Goal: Task Accomplishment & Management: Complete application form

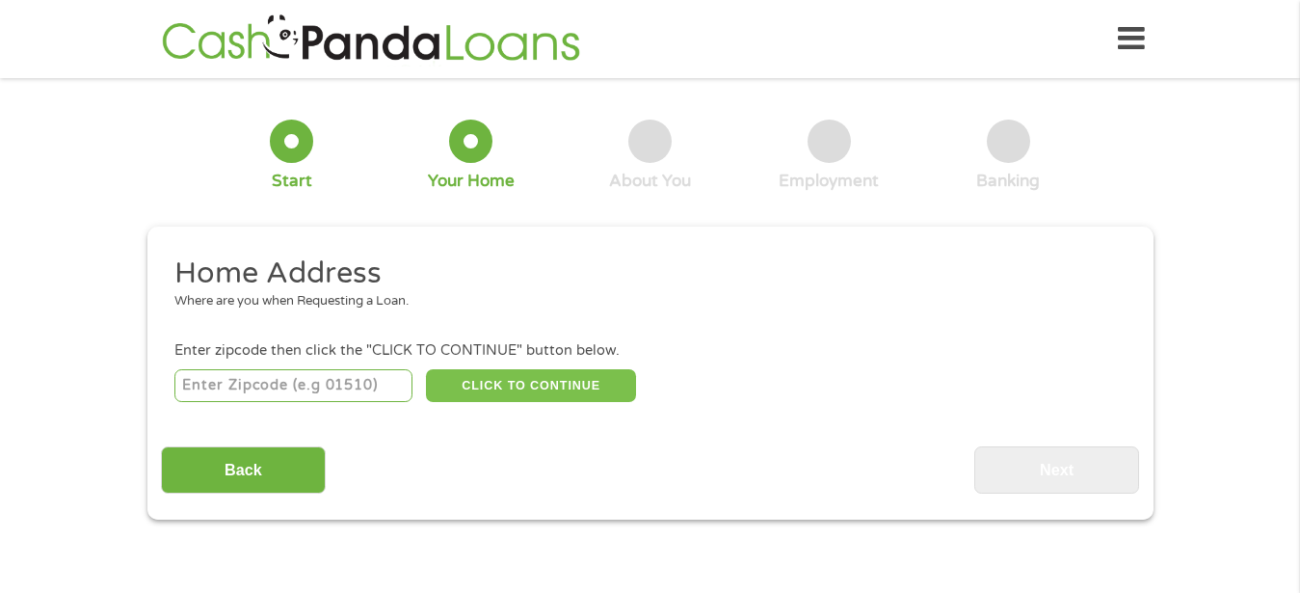
click at [474, 389] on button "CLICK TO CONTINUE" at bounding box center [531, 385] width 210 height 33
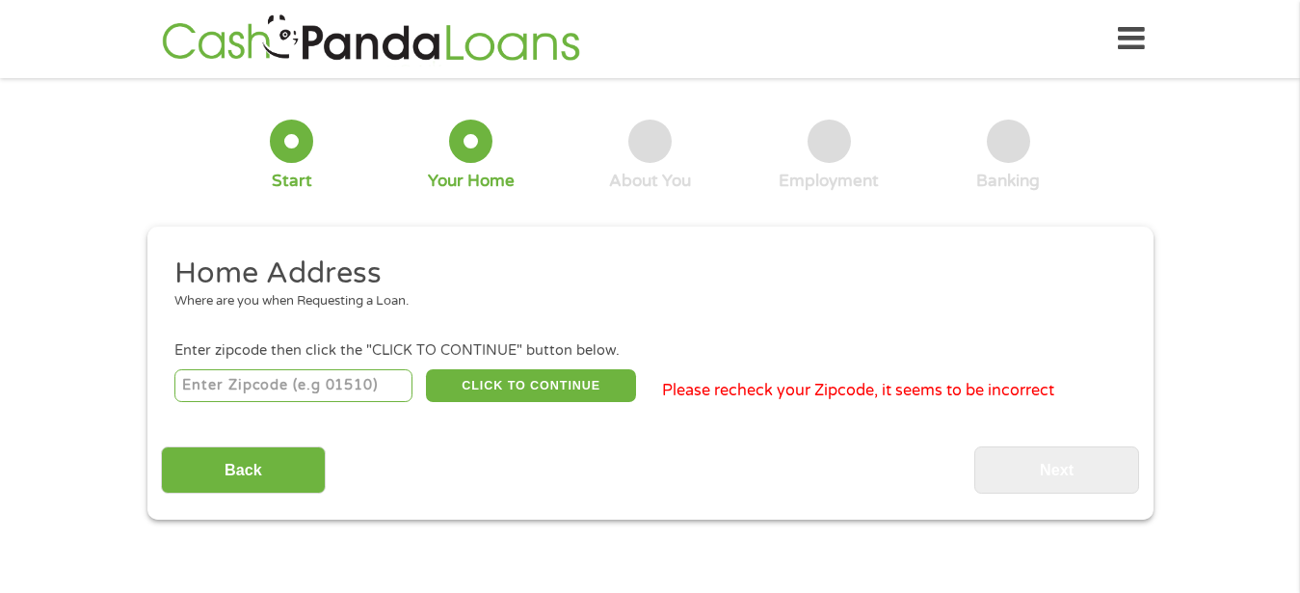
click at [339, 382] on input "number" at bounding box center [293, 385] width 238 height 33
type input "48197"
click at [519, 387] on button "CLICK TO CONTINUE" at bounding box center [531, 385] width 210 height 33
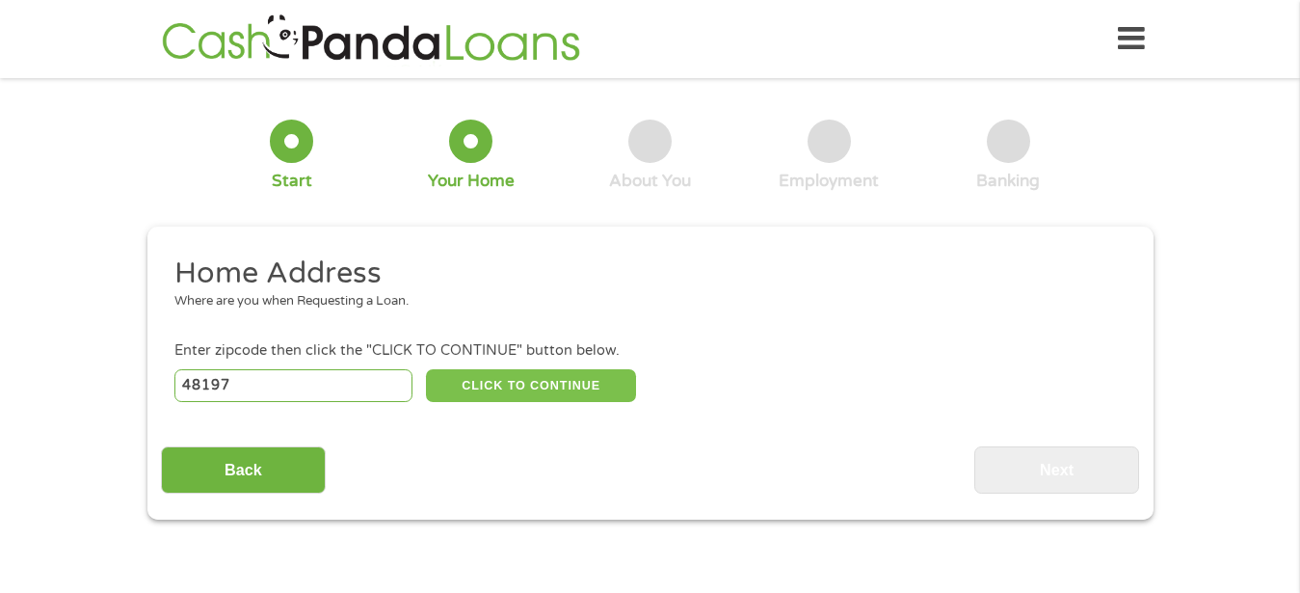
type input "48197"
type input "Ypsilanti"
select select "[US_STATE]"
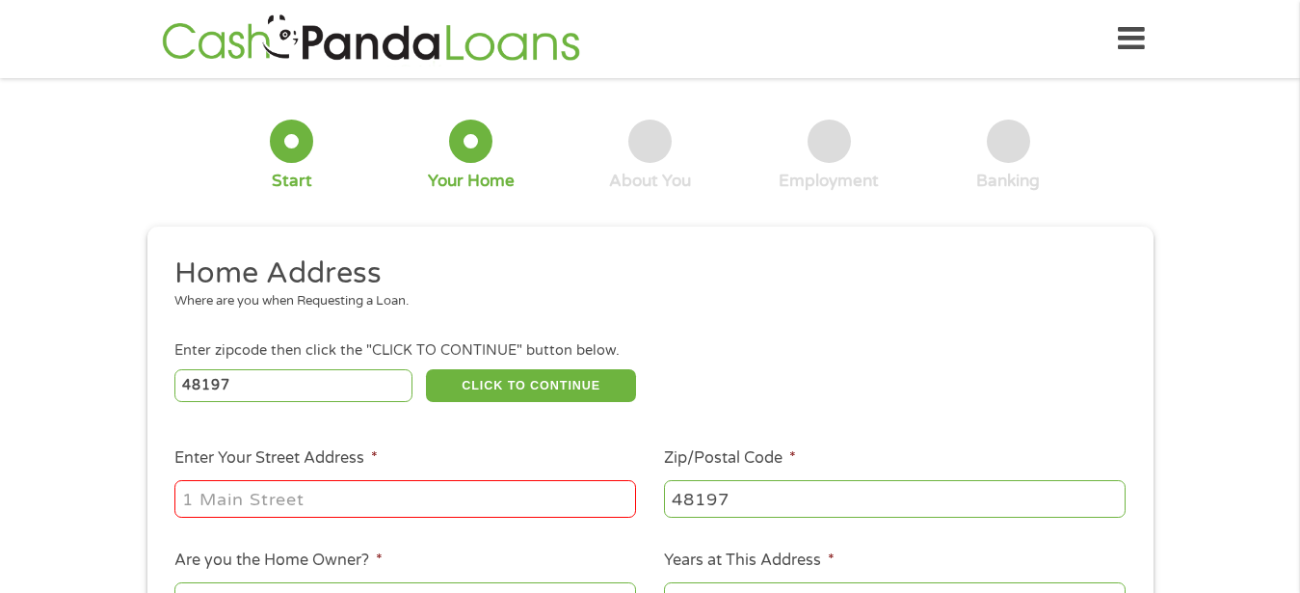
click at [378, 507] on input "Enter Your Street Address *" at bounding box center [405, 498] width 462 height 37
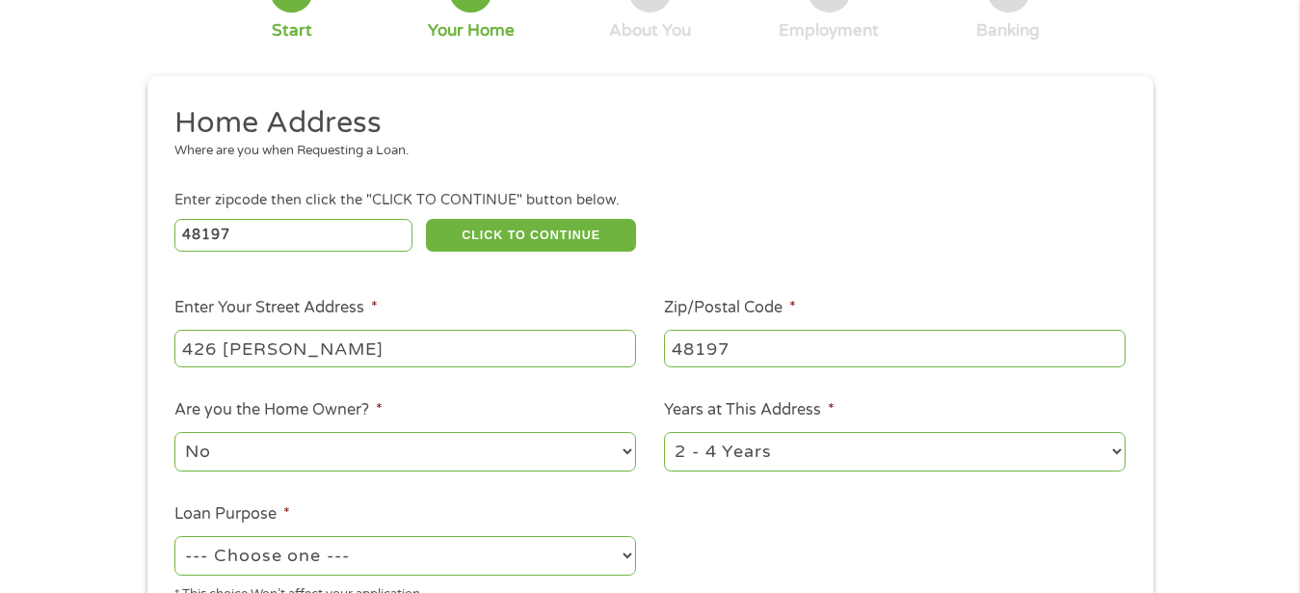
scroll to position [197, 0]
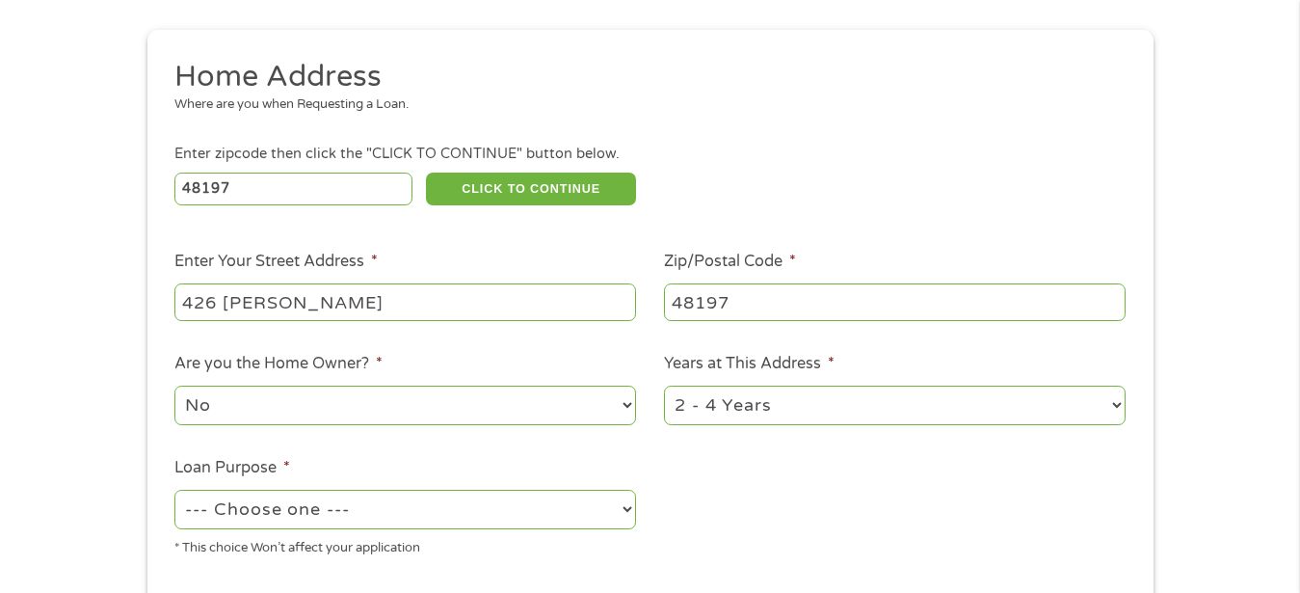
type input "426 [PERSON_NAME]"
click at [174, 385] on select "No Yes" at bounding box center [405, 405] width 462 height 40
select select "yes"
click option "Yes" at bounding box center [0, 0] width 0 height 0
click at [664, 385] on select "1 Year or less 1 - 2 Years 2 - 4 Years Over 4 Years" at bounding box center [895, 405] width 462 height 40
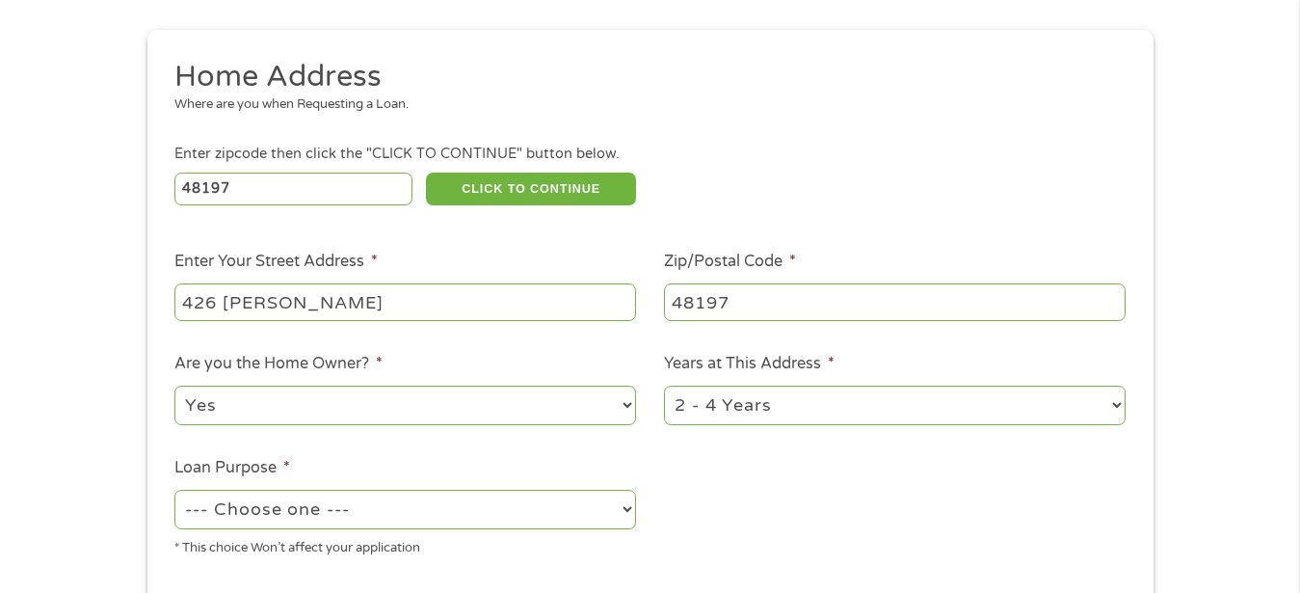
select select "60months"
click option "Over 4 Years" at bounding box center [0, 0] width 0 height 0
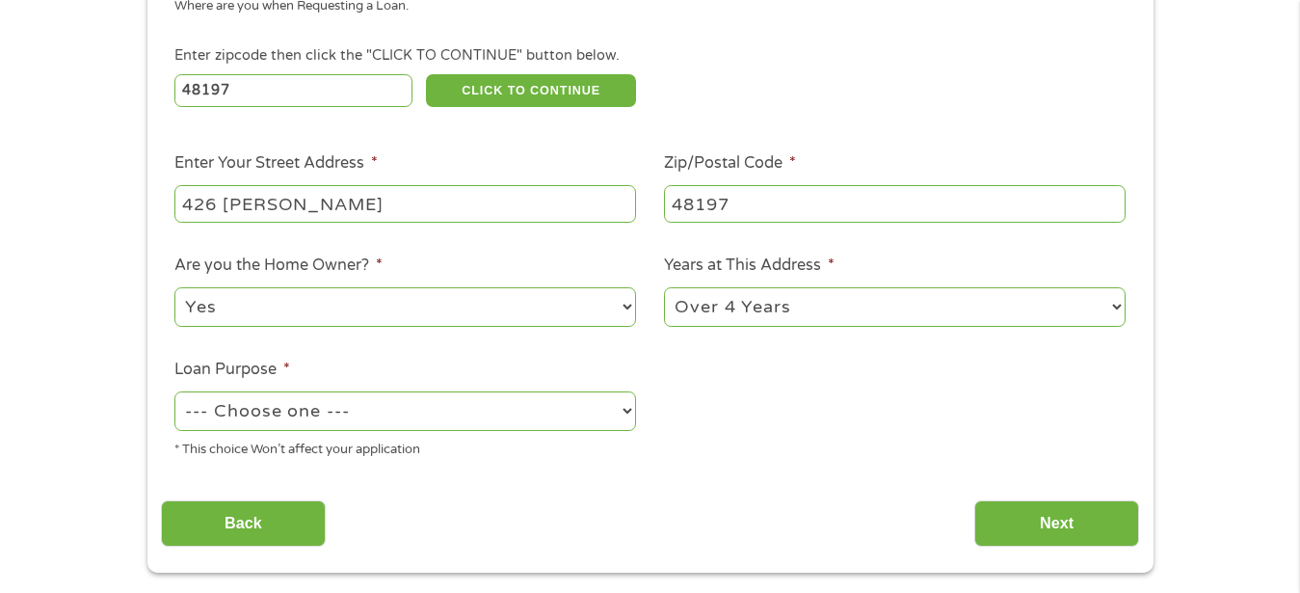
click at [174, 391] on select "--- Choose one --- Pay Bills Debt Consolidation Home Improvement Major Purchase…" at bounding box center [405, 411] width 462 height 40
select select "other"
click option "Other" at bounding box center [0, 0] width 0 height 0
click at [1059, 525] on input "Next" at bounding box center [1056, 523] width 165 height 47
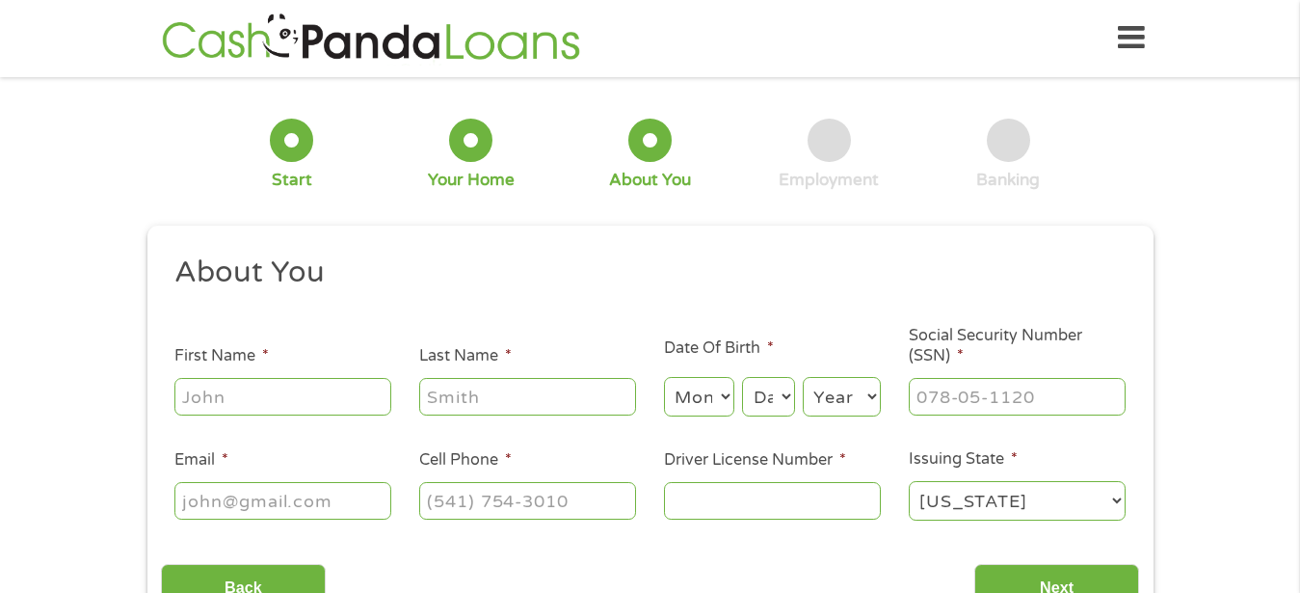
scroll to position [0, 0]
click at [281, 397] on input "First Name *" at bounding box center [282, 397] width 217 height 37
type input "[PERSON_NAME]"
click at [491, 397] on input "Last Name *" at bounding box center [527, 397] width 217 height 37
type input "Holland"
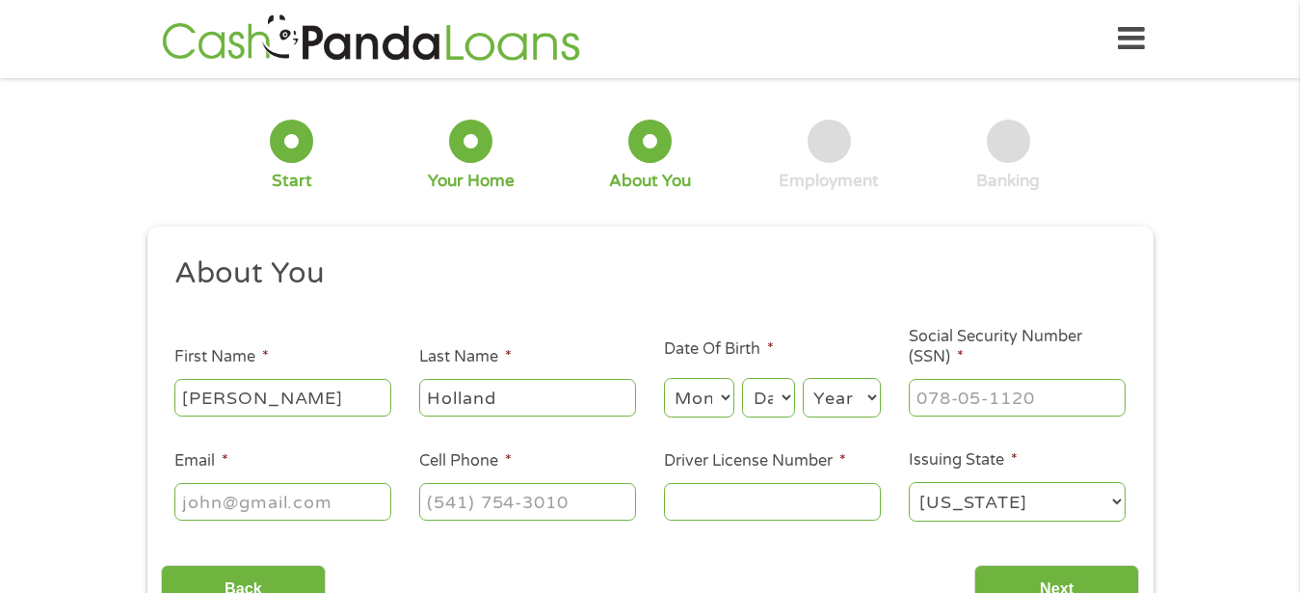
type input "[PERSON_NAME][EMAIL_ADDRESS][DOMAIN_NAME]"
type input "[PHONE_NUMBER]"
click at [664, 378] on select "Month 1 2 3 4 5 6 7 8 9 10 11 12" at bounding box center [699, 398] width 70 height 40
select select "10"
click option "10" at bounding box center [0, 0] width 0 height 0
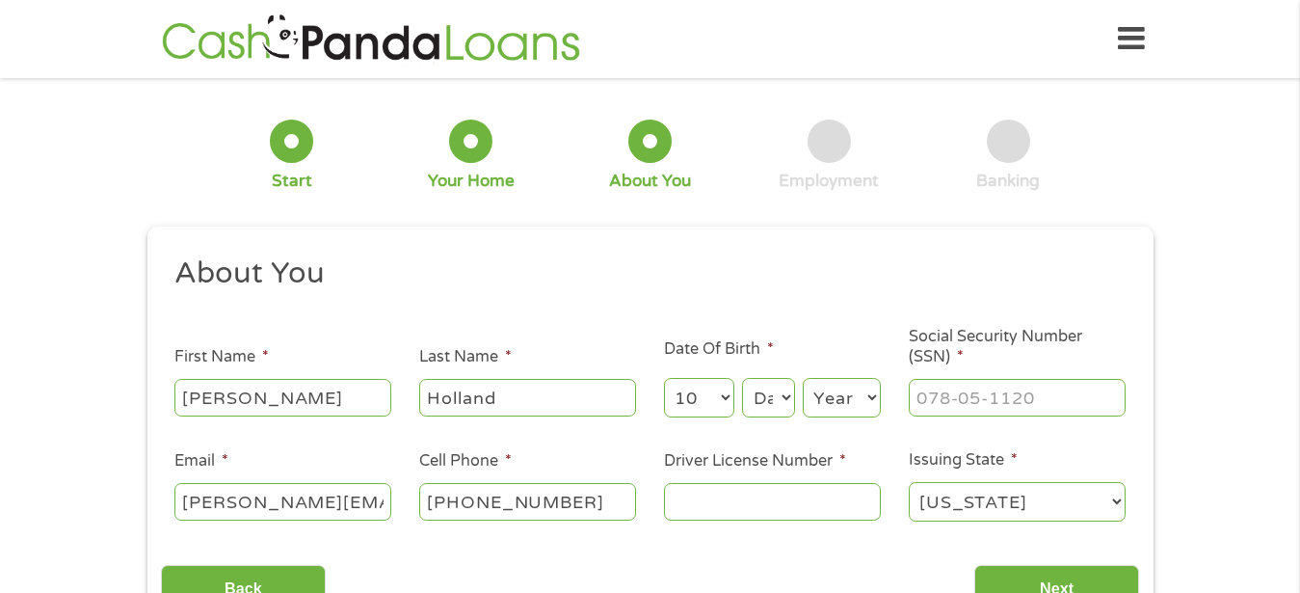
click at [742, 378] on select "Day 1 2 3 4 5 6 7 8 9 10 11 12 13 14 15 16 17 18 19 20 21 22 23 24 25 26 27 28 …" at bounding box center [768, 398] width 52 height 40
select select "17"
click option "17" at bounding box center [0, 0] width 0 height 0
click at [803, 378] on select "Year [DATE] 2006 2005 2004 2003 2002 2001 2000 1999 1998 1997 1996 1995 1994 19…" at bounding box center [842, 398] width 78 height 40
select select "1948"
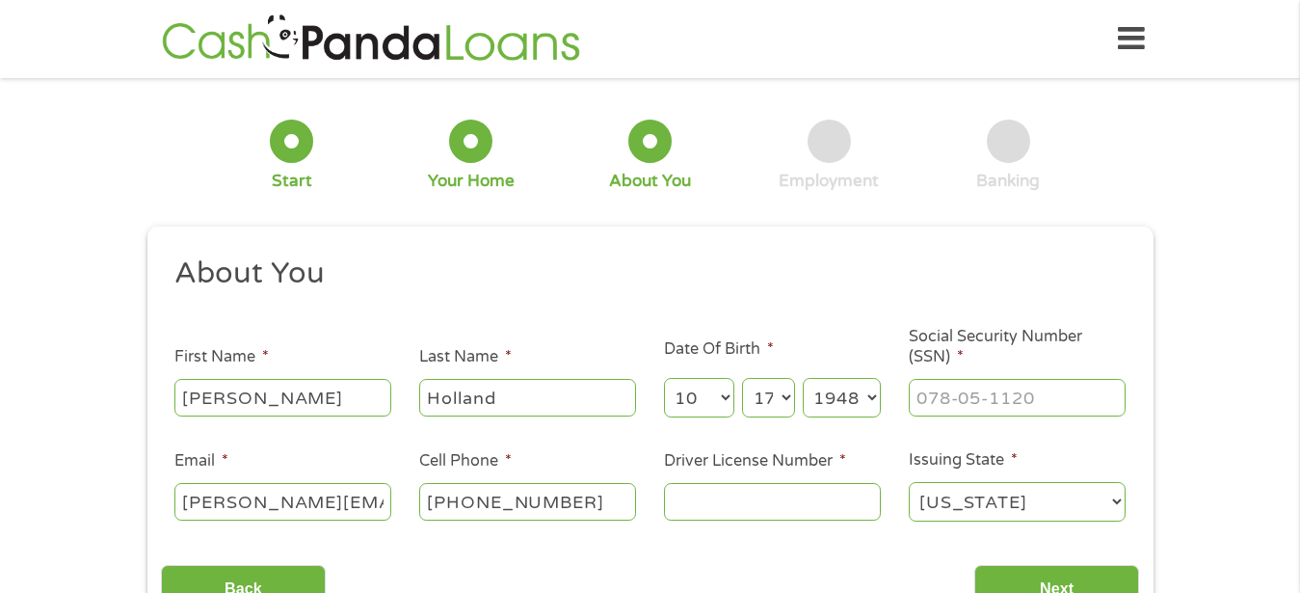
click option "1948" at bounding box center [0, 0] width 0 height 0
click at [1056, 401] on input "___-__-____" at bounding box center [1017, 397] width 217 height 37
type input "365-48-7822"
click at [573, 502] on input "[PHONE_NUMBER]" at bounding box center [527, 501] width 217 height 37
type input "[PHONE_NUMBER]"
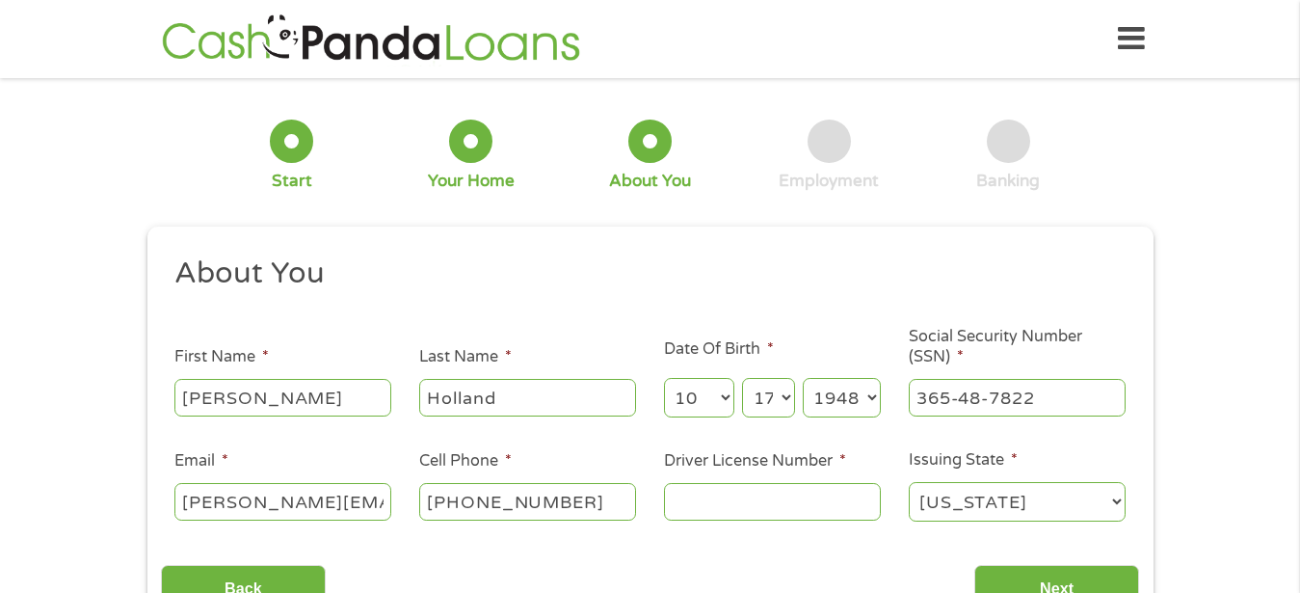
click at [381, 499] on input "[PERSON_NAME][EMAIL_ADDRESS][DOMAIN_NAME]" at bounding box center [282, 501] width 217 height 37
click at [245, 499] on input "[DOMAIN_NAME]" at bounding box center [282, 501] width 217 height 37
type input "a"
type input "[PERSON_NAME]"
drag, startPoint x: 693, startPoint y: 492, endPoint x: 731, endPoint y: 494, distance: 38.6
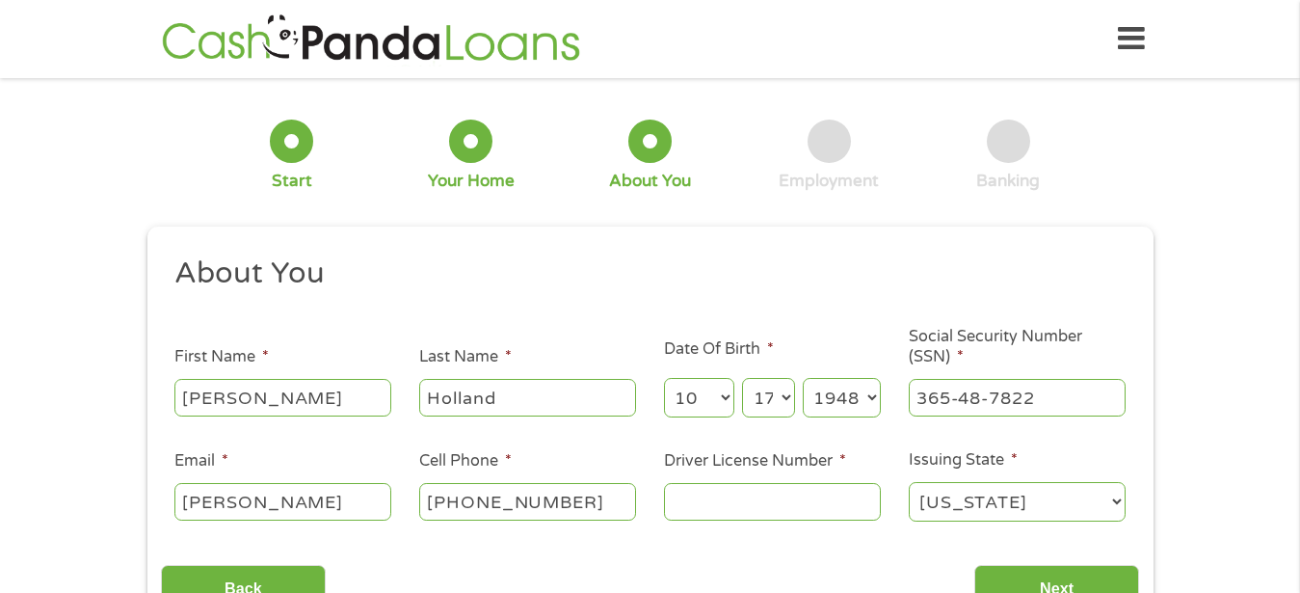
click at [695, 492] on input "Driver License Number *" at bounding box center [772, 501] width 217 height 37
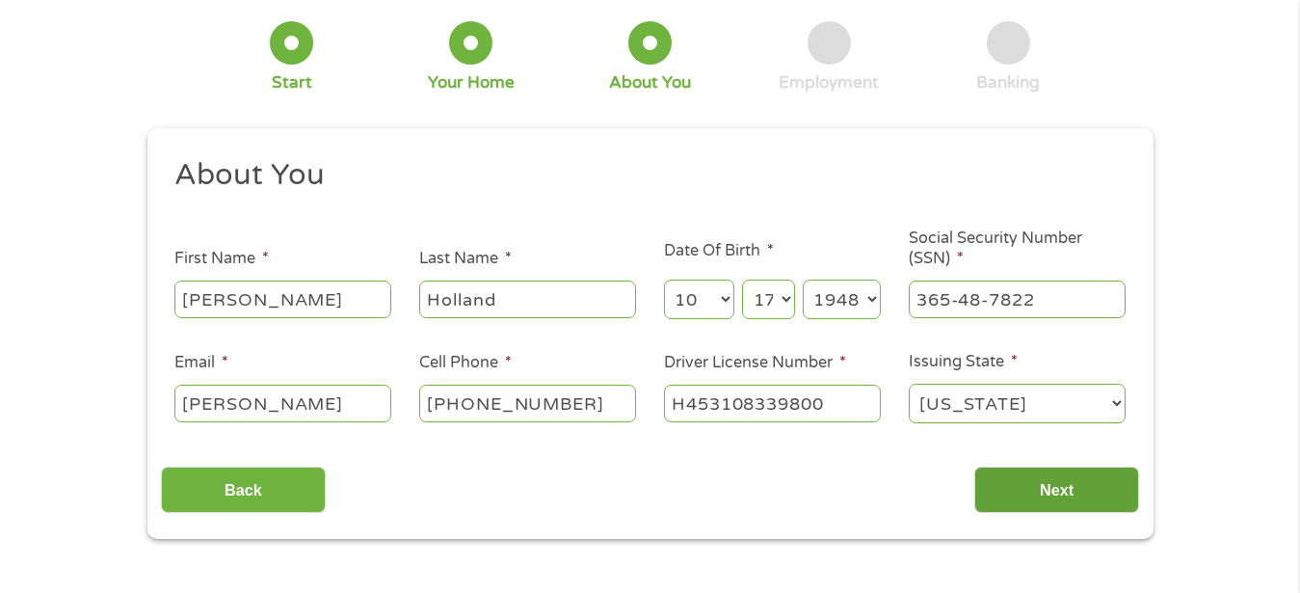
type input "H453108339800"
click at [1081, 499] on input "Next" at bounding box center [1056, 489] width 165 height 47
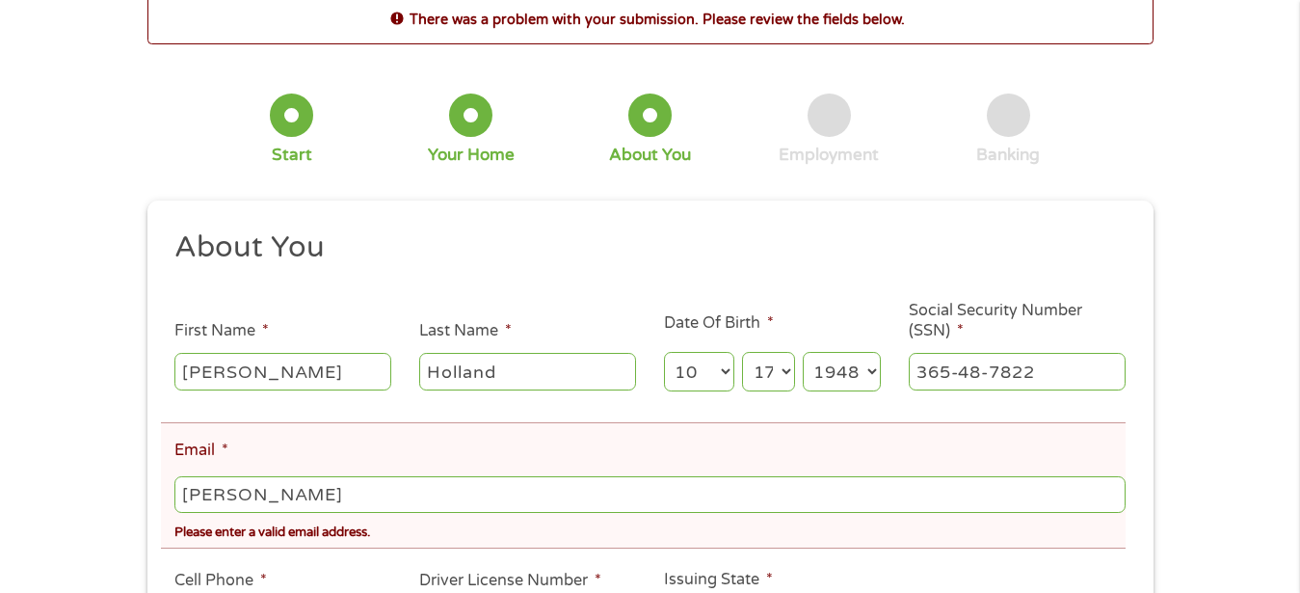
scroll to position [197, 0]
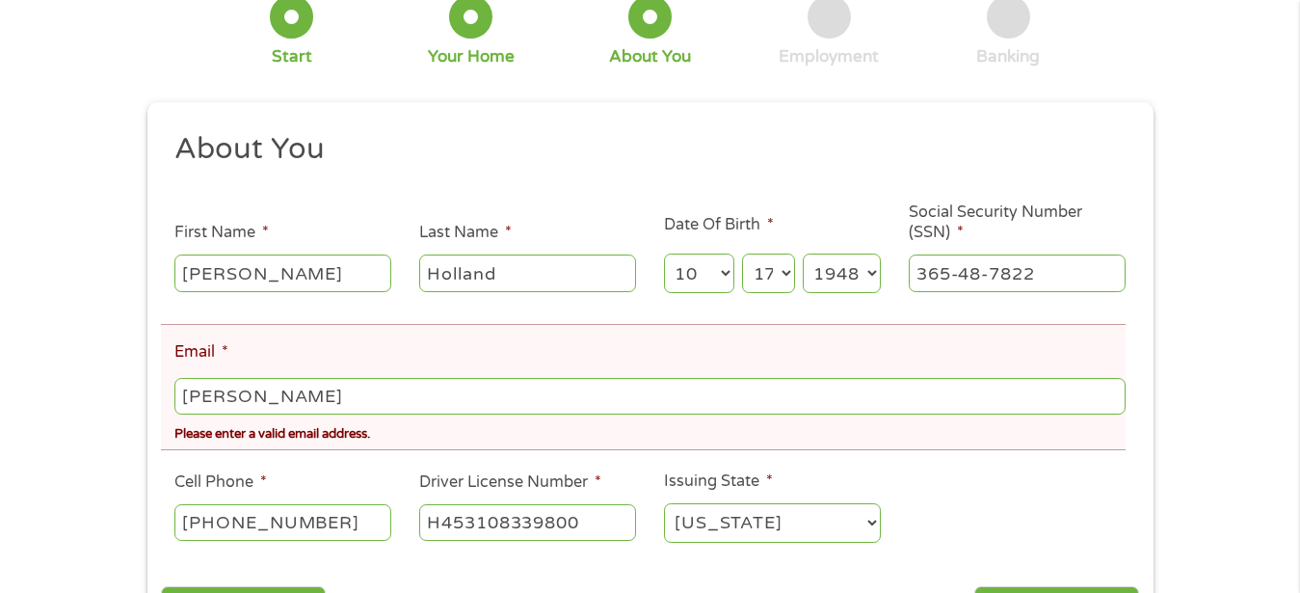
click at [233, 394] on input "[PERSON_NAME]" at bounding box center [649, 396] width 950 height 37
type input "[EMAIL_ADDRESS],net"
click at [304, 531] on input "[PHONE_NUMBER]" at bounding box center [282, 522] width 217 height 37
click at [294, 517] on input "[PHONE_NUMBER]" at bounding box center [282, 522] width 217 height 37
click at [298, 523] on input "[PHONE_NUMBER]" at bounding box center [282, 522] width 217 height 37
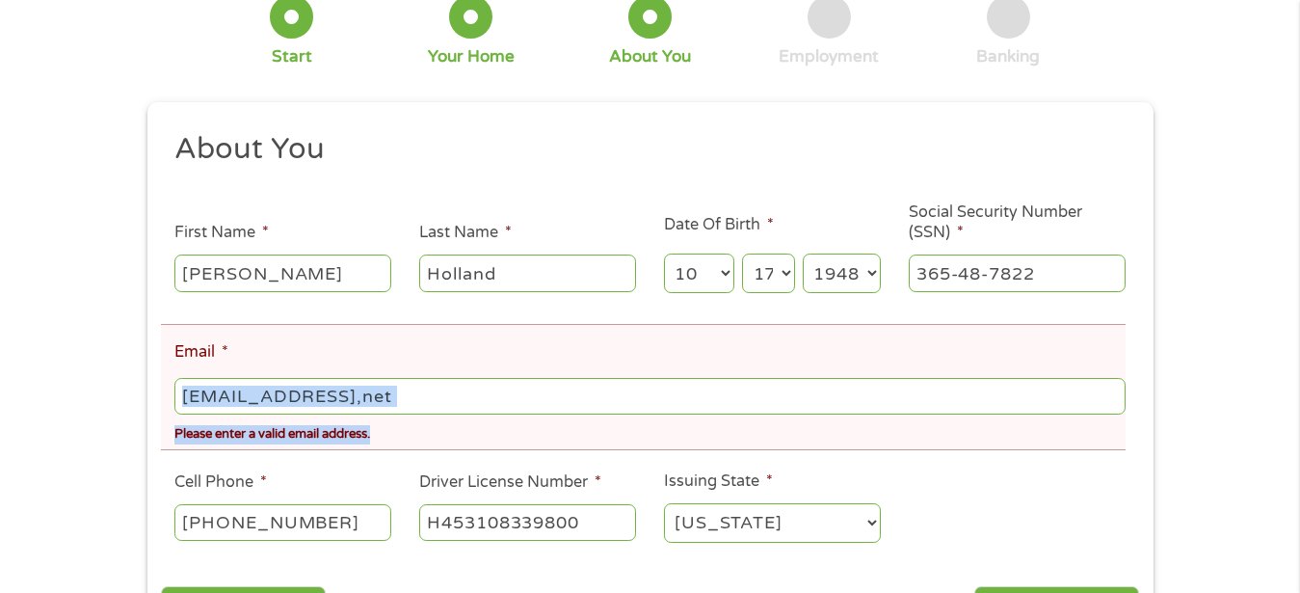
drag, startPoint x: 475, startPoint y: 418, endPoint x: 471, endPoint y: 407, distance: 12.2
click at [472, 415] on li "Email * [EMAIL_ADDRESS],net Please enter a valid email address." at bounding box center [643, 387] width 965 height 126
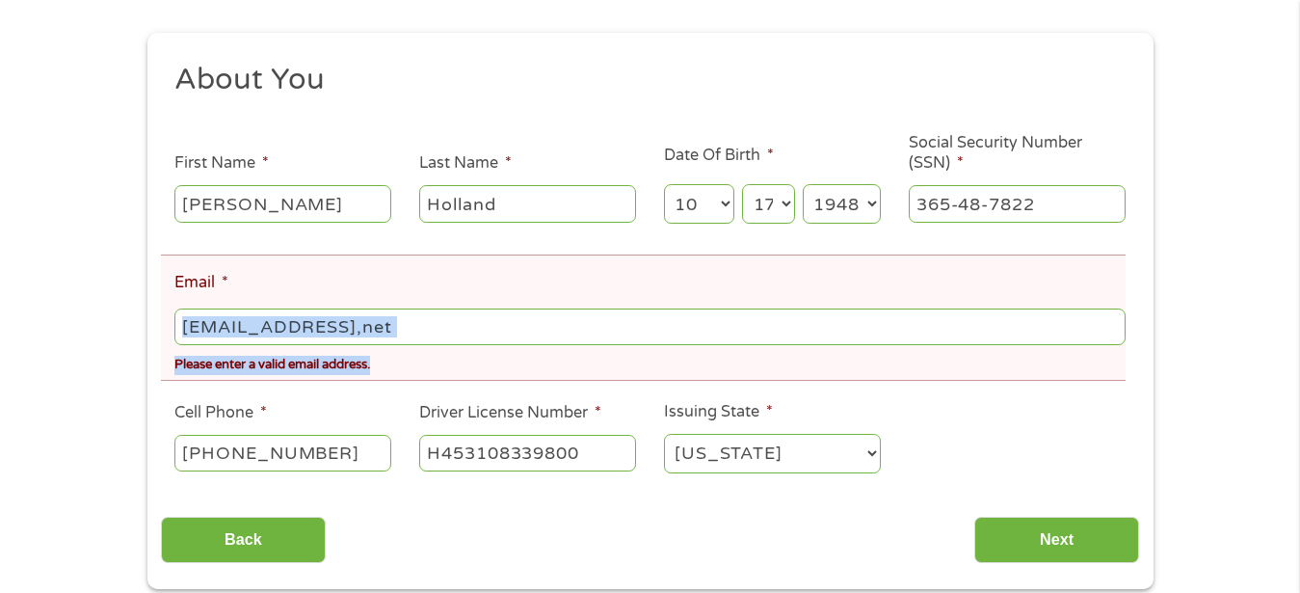
scroll to position [295, 0]
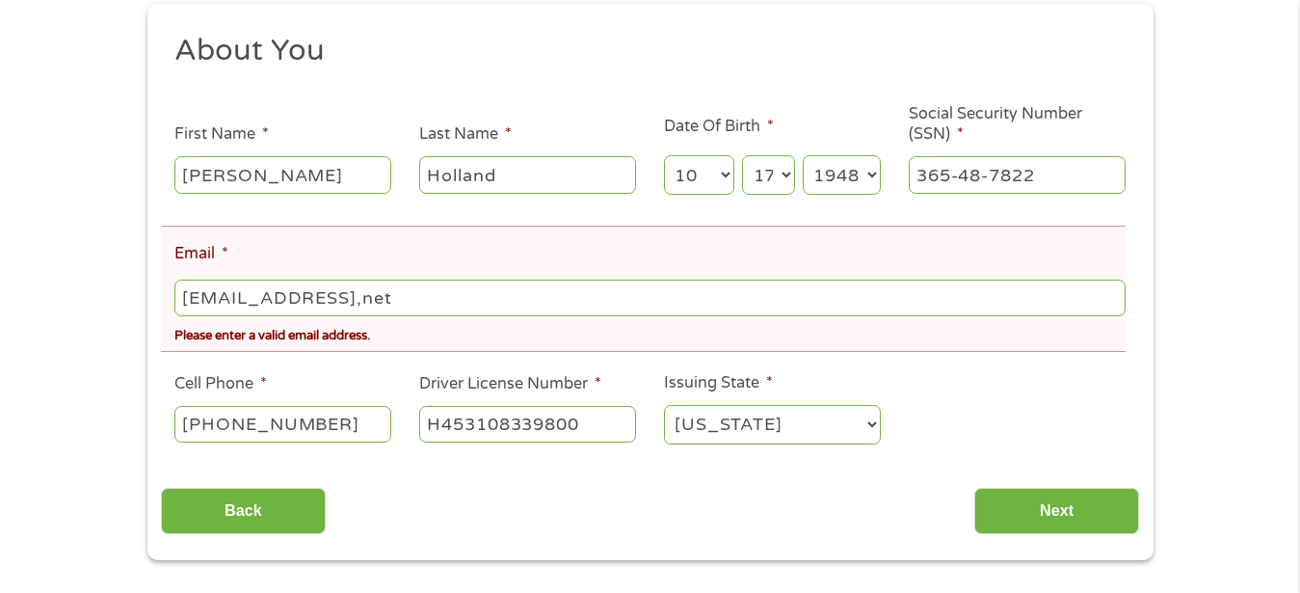
click at [296, 419] on input "[PHONE_NUMBER]" at bounding box center [282, 424] width 217 height 37
type input "(___) ___-____"
click at [293, 427] on input "(___) ___-____" at bounding box center [282, 424] width 217 height 37
click at [260, 378] on span "*" at bounding box center [262, 383] width 11 height 19
click at [260, 406] on input "Cell Phone *" at bounding box center [282, 424] width 217 height 37
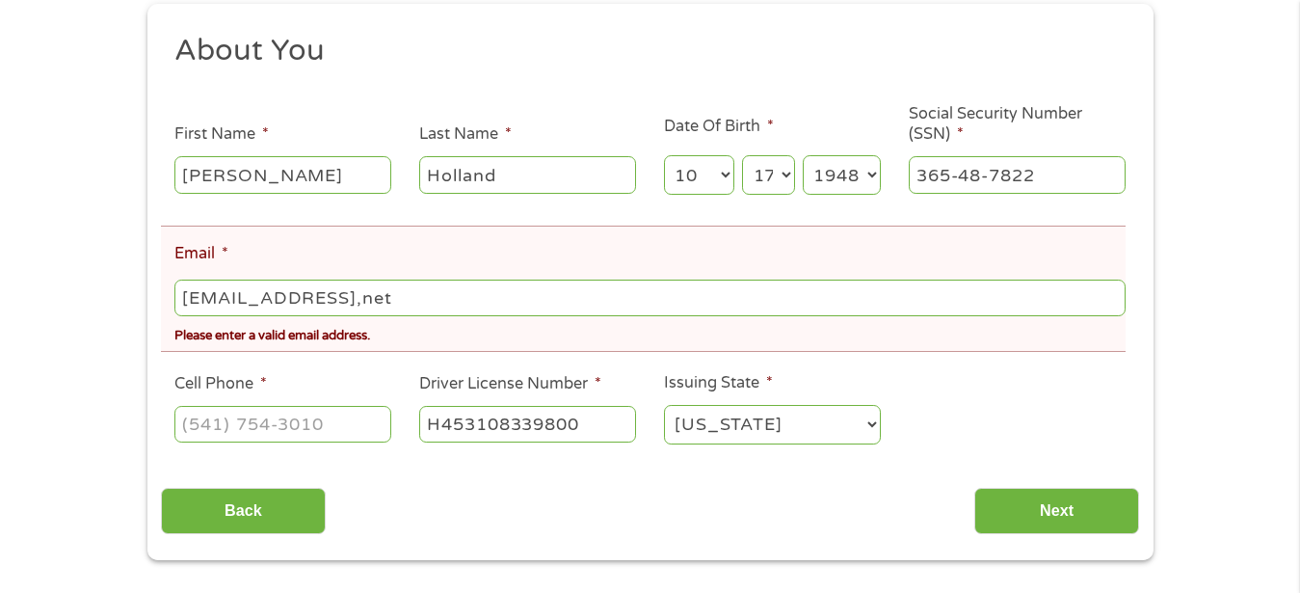
type input "(___) ___-____"
click at [300, 433] on input "(___) ___-____" at bounding box center [282, 424] width 217 height 37
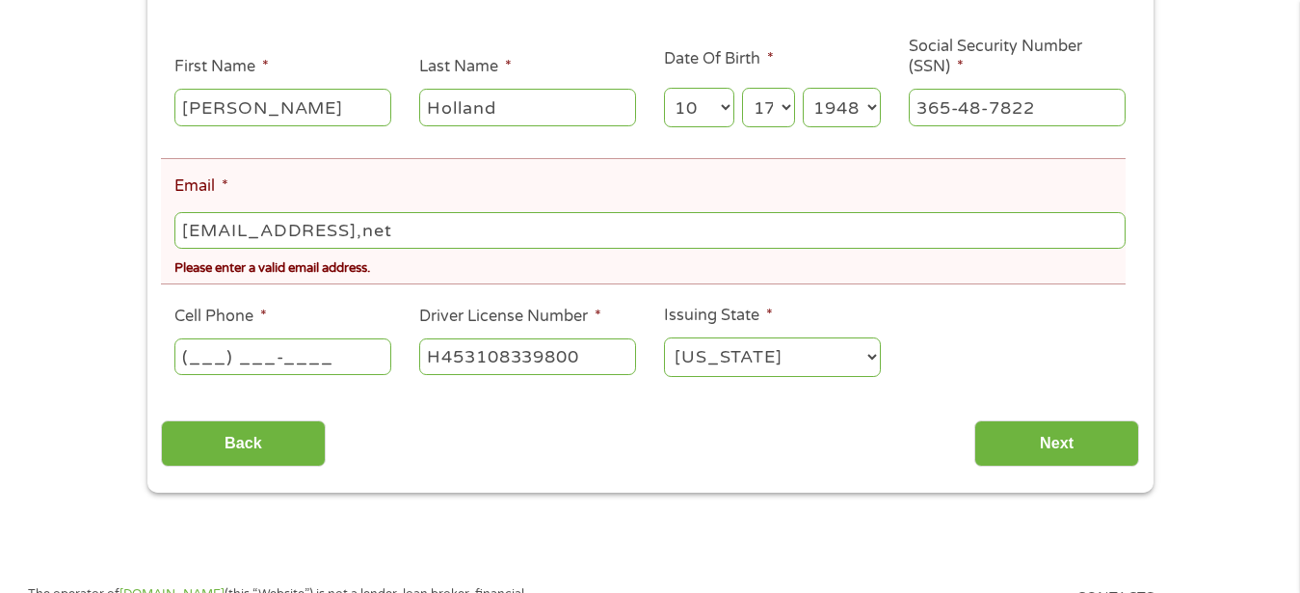
scroll to position [393, 0]
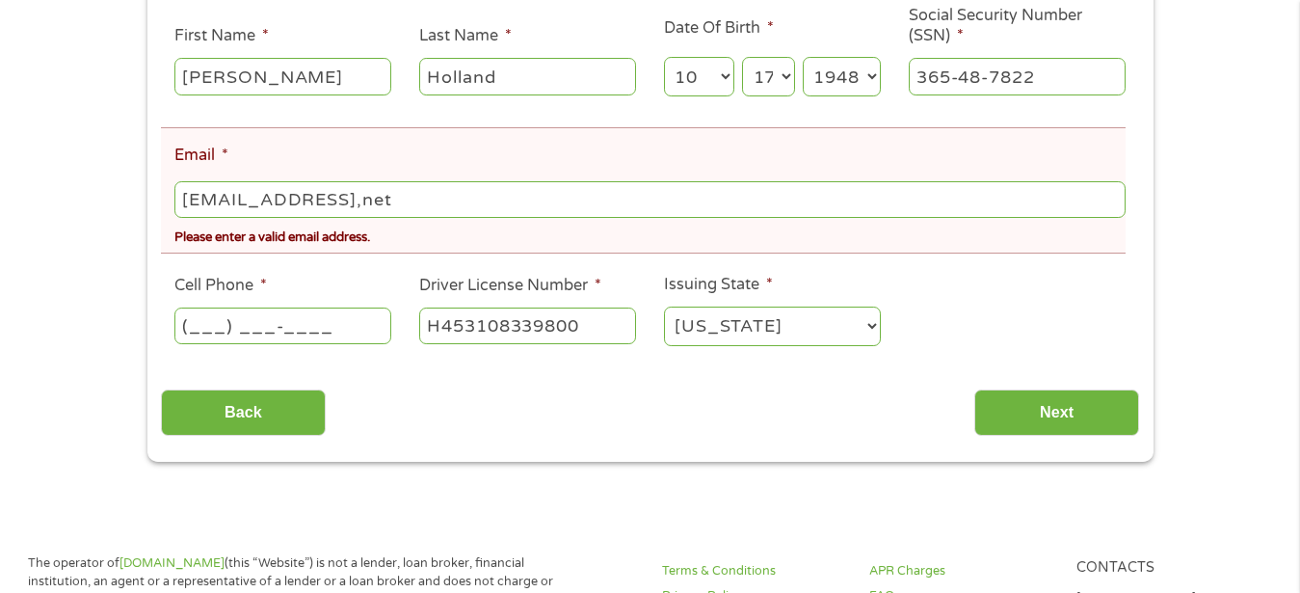
click at [285, 323] on input "(___) ___-____" at bounding box center [282, 325] width 217 height 37
click at [1079, 416] on input "Next" at bounding box center [1056, 412] width 165 height 47
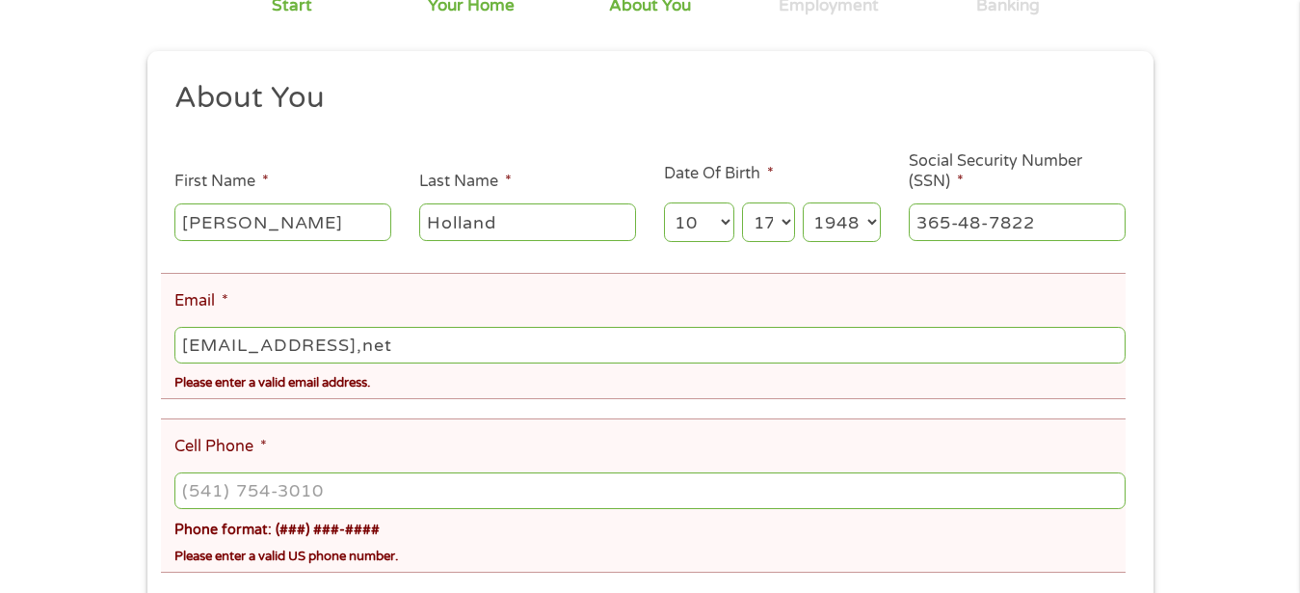
scroll to position [295, 0]
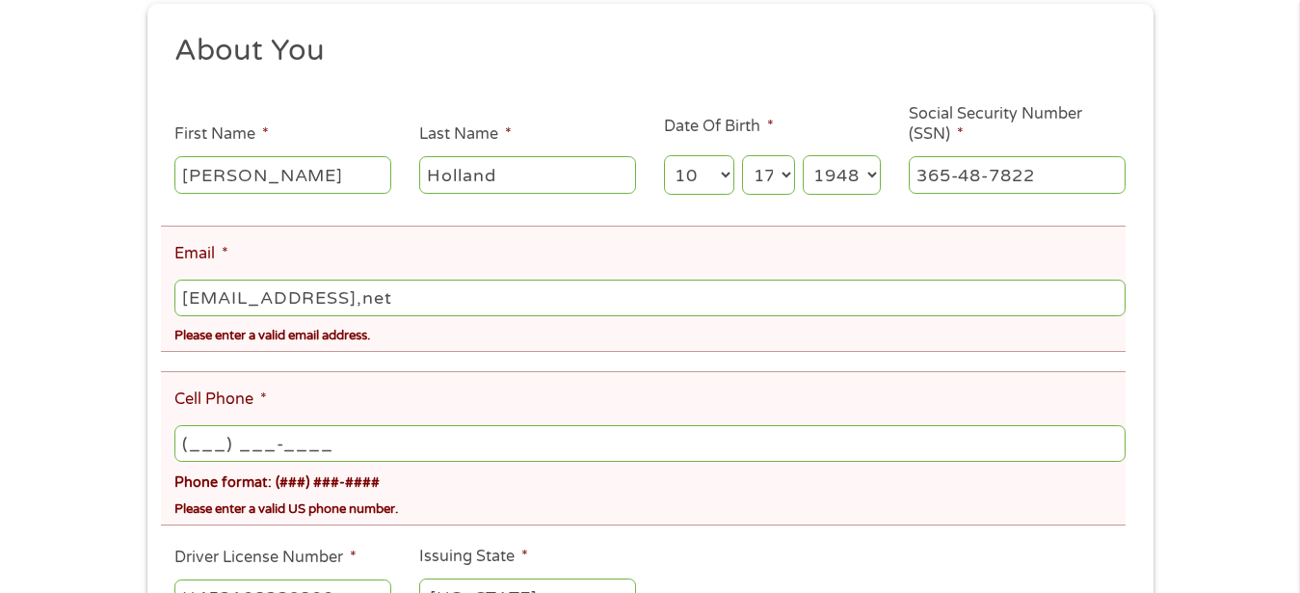
click at [374, 442] on input "(___) ___-____" at bounding box center [649, 443] width 950 height 37
type input "[PHONE_NUMBER]"
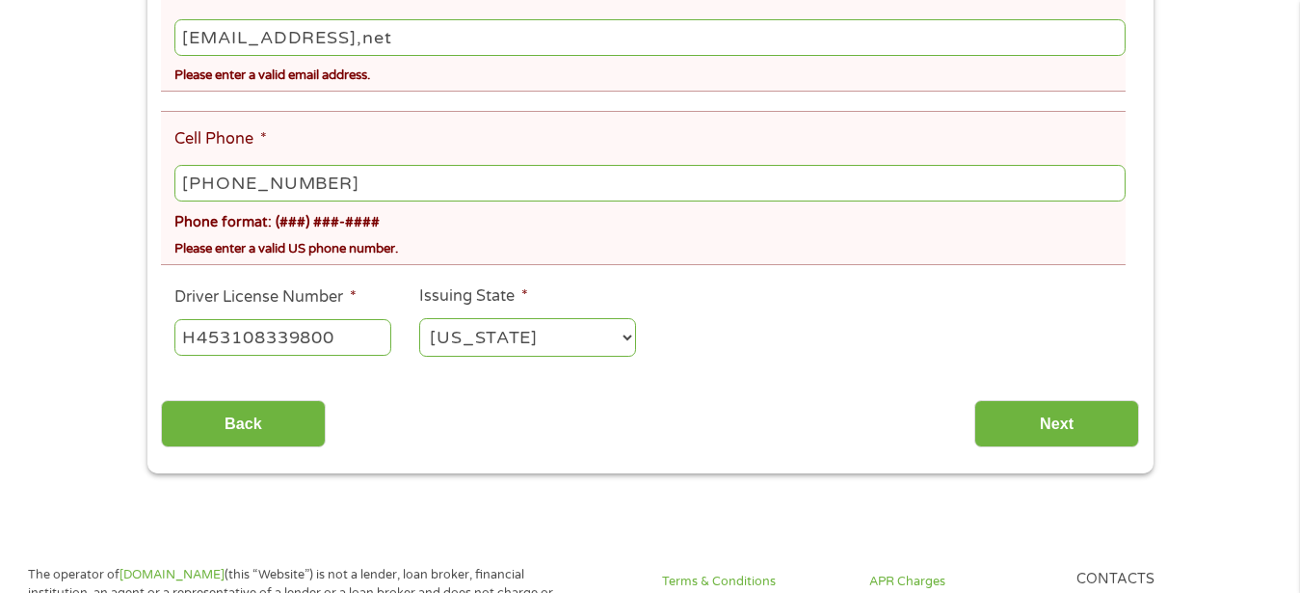
scroll to position [590, 0]
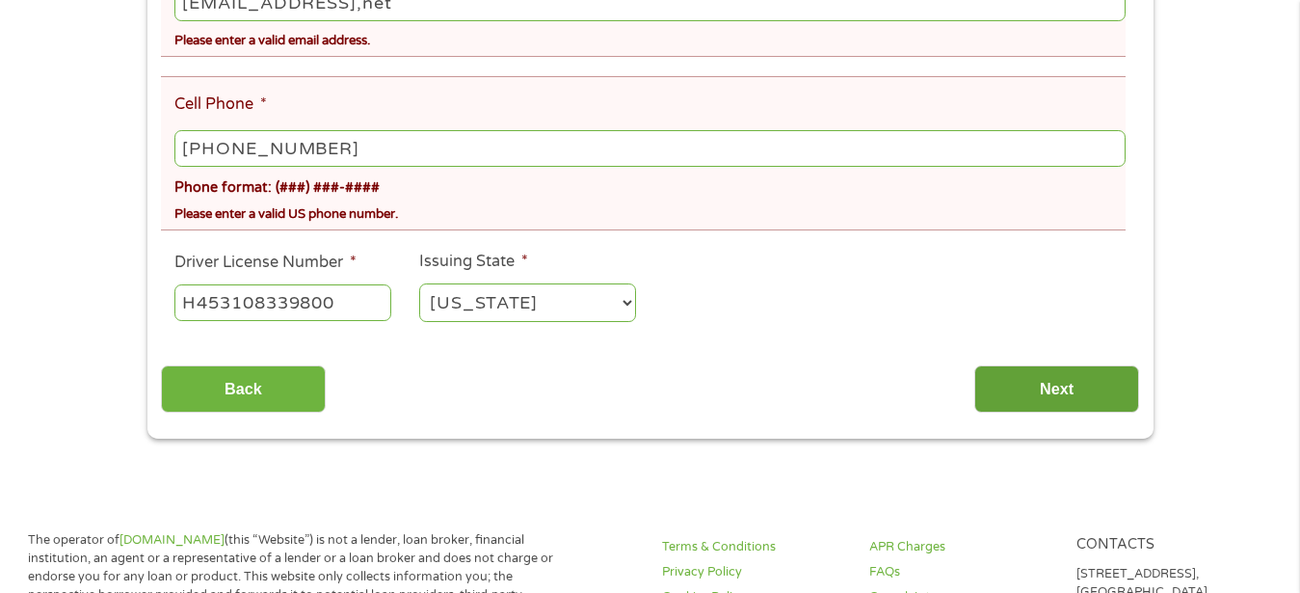
click at [1080, 402] on input "Next" at bounding box center [1056, 388] width 165 height 47
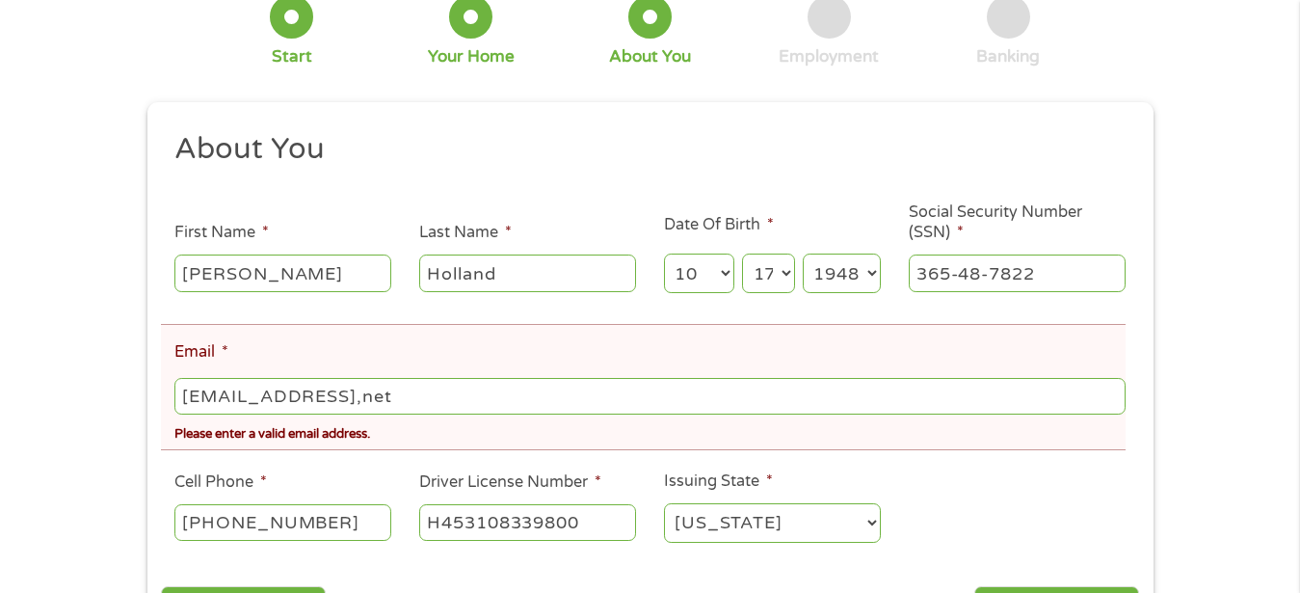
scroll to position [295, 0]
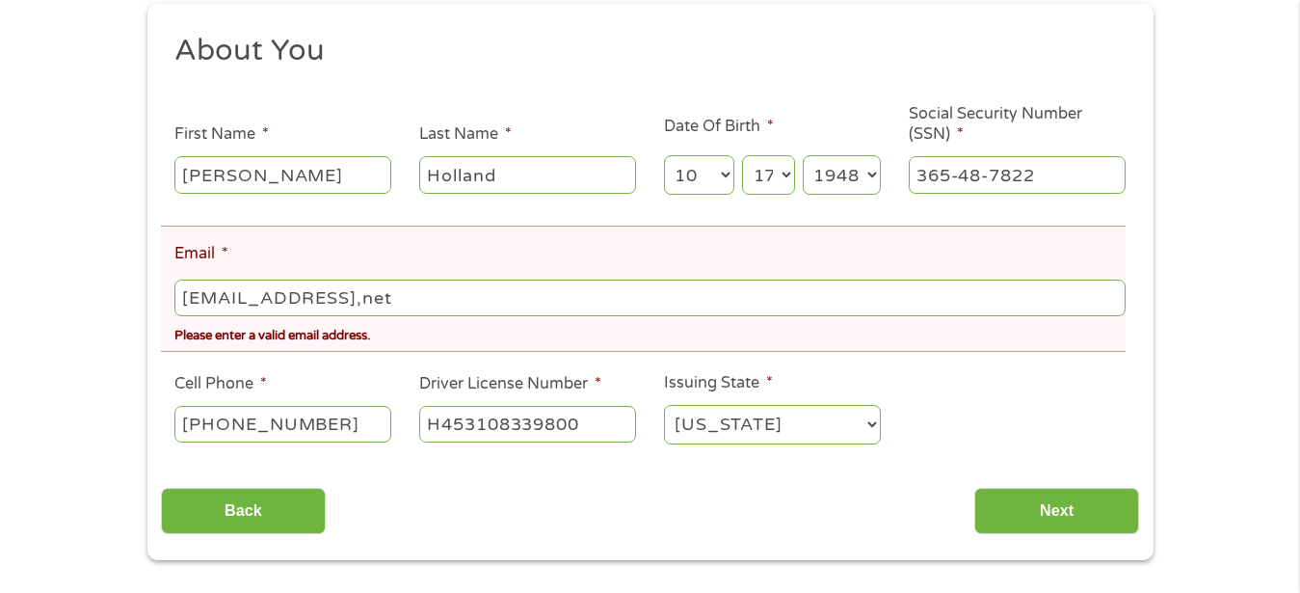
click at [458, 303] on input "[EMAIL_ADDRESS],net" at bounding box center [649, 297] width 950 height 37
type input "c"
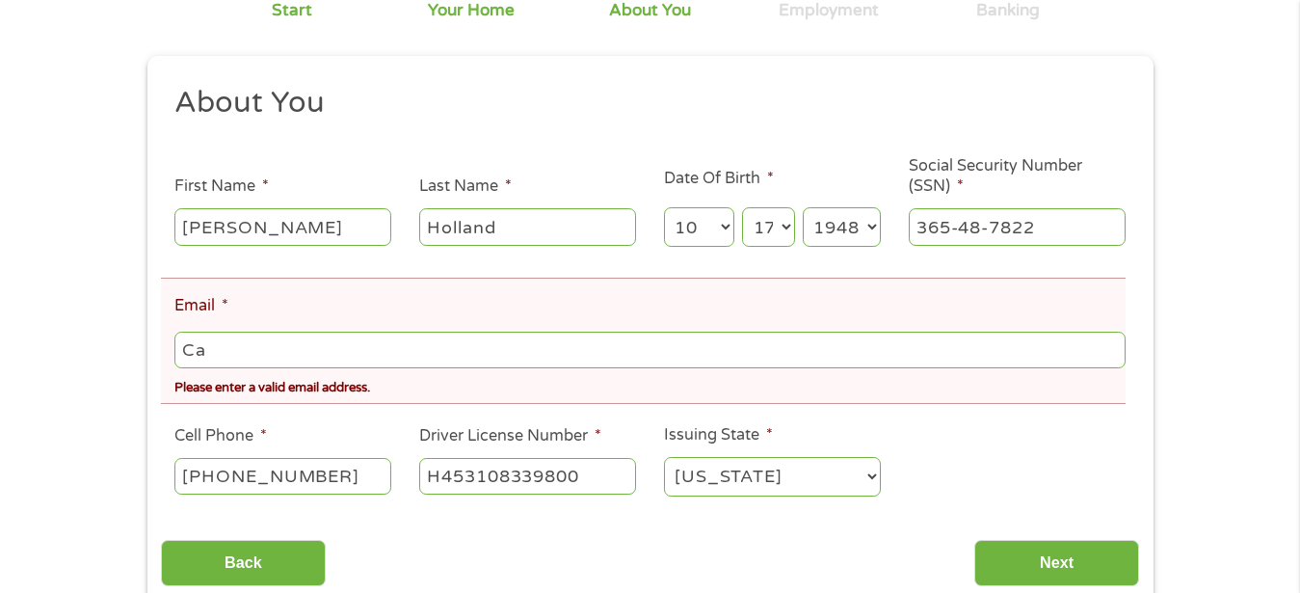
scroll to position [197, 0]
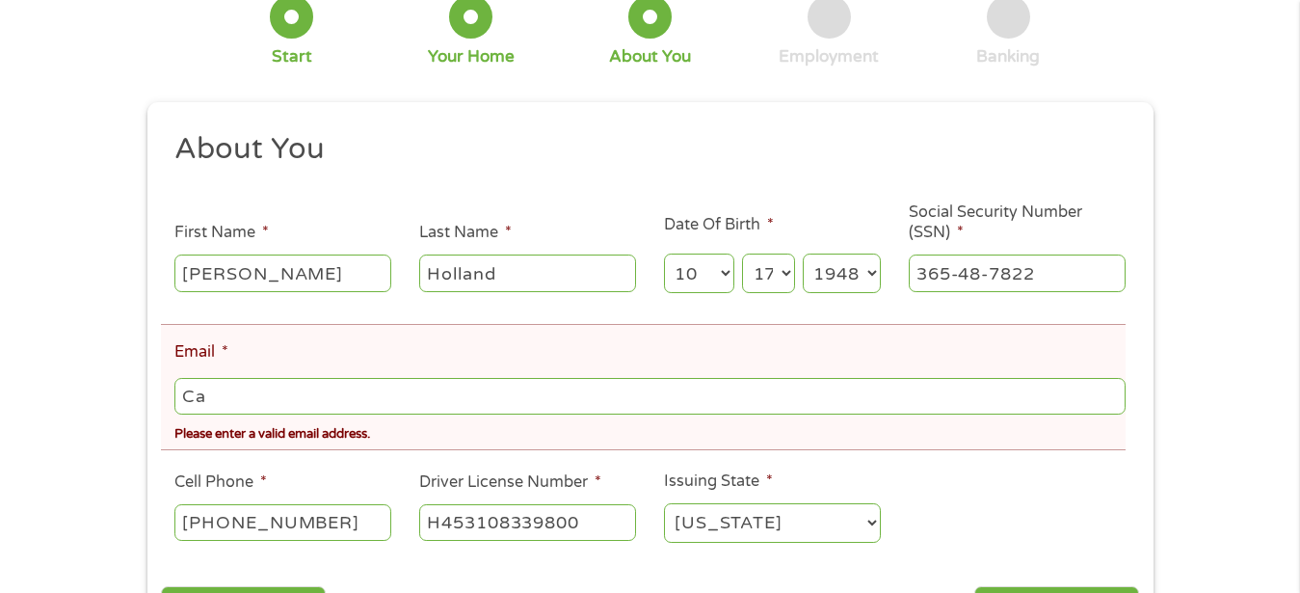
click at [213, 398] on input "Ca" at bounding box center [649, 396] width 950 height 37
type input "[PERSON_NAME][EMAIL_ADDRESS][DOMAIN_NAME]"
click at [334, 523] on input "[PHONE_NUMBER]" at bounding box center [282, 522] width 217 height 37
type input "(___) ___-____"
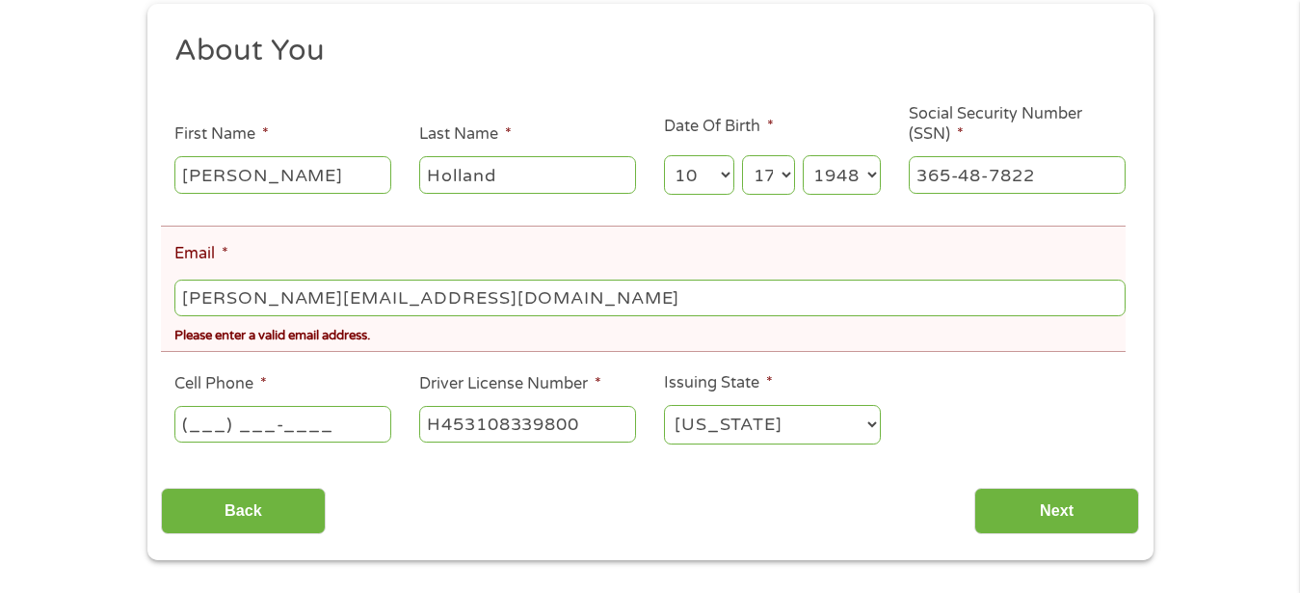
scroll to position [393, 0]
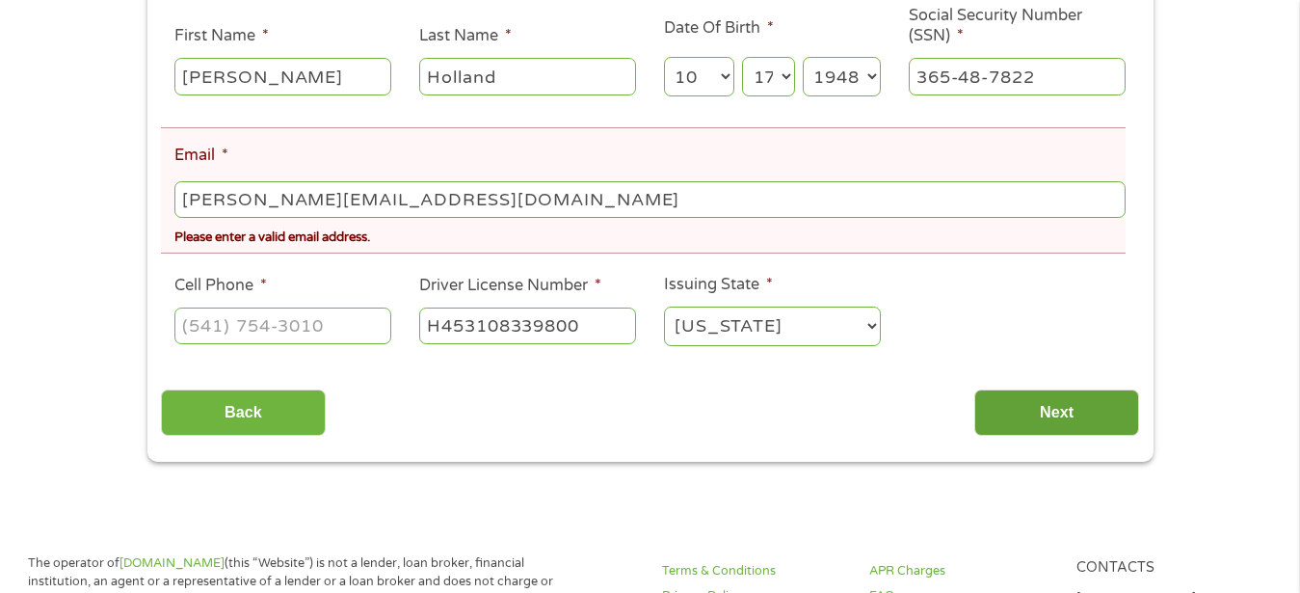
click at [1037, 415] on input "Next" at bounding box center [1056, 412] width 165 height 47
click at [1056, 414] on input "Next" at bounding box center [1056, 412] width 165 height 47
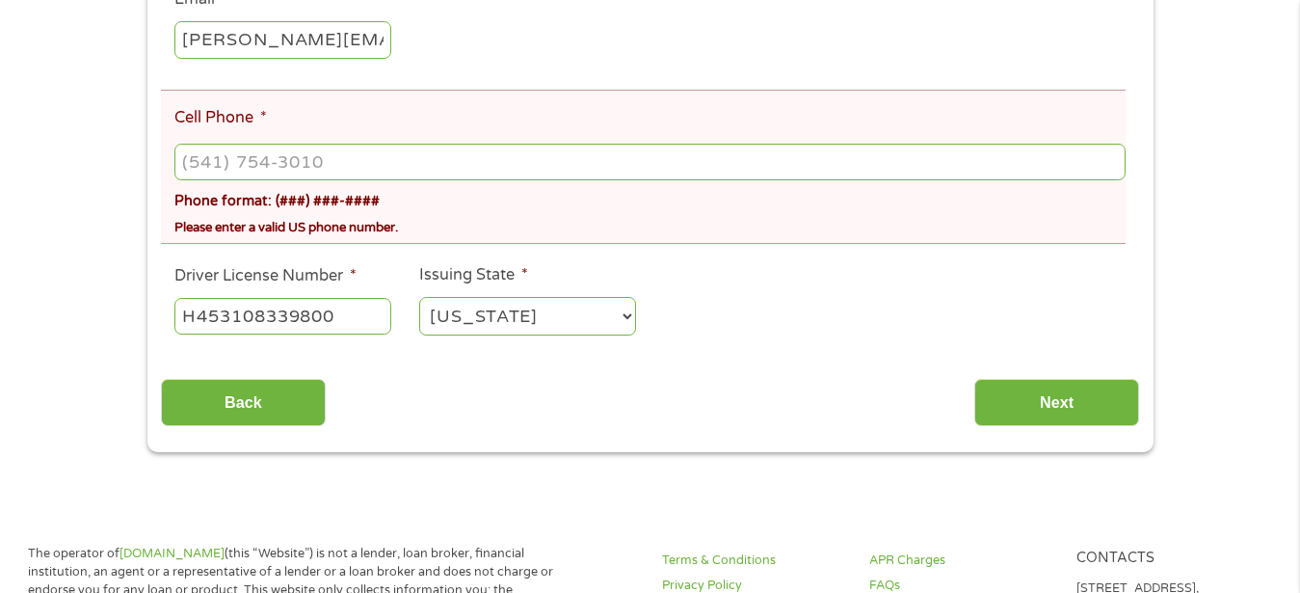
scroll to position [590, 0]
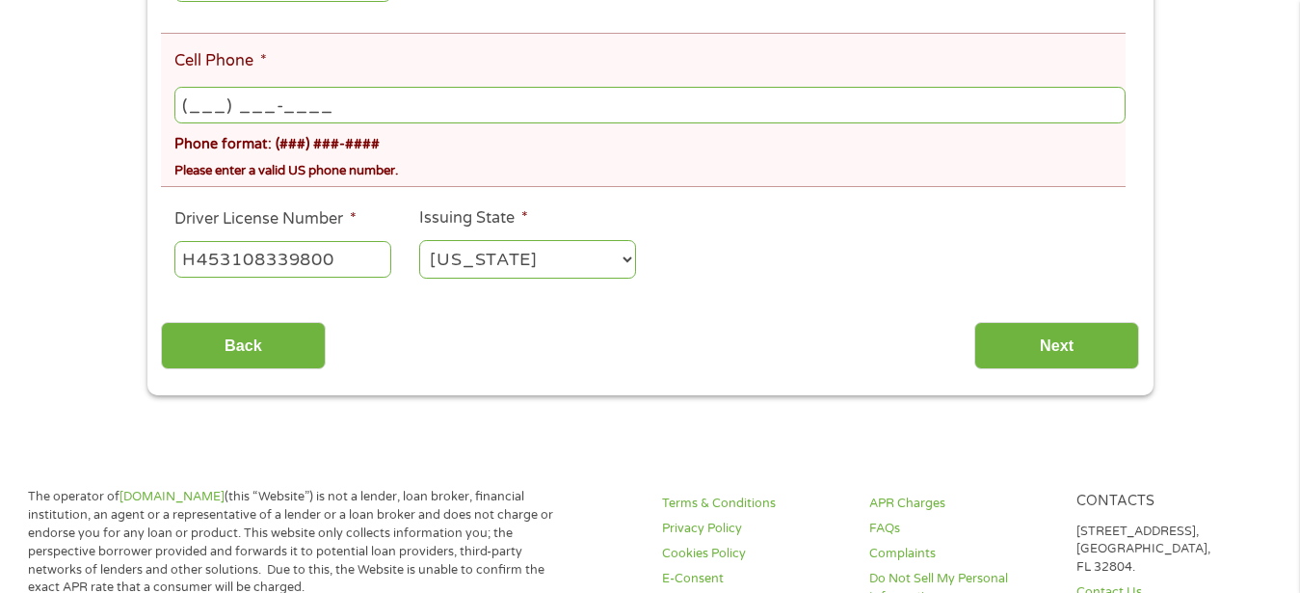
click at [328, 106] on input "(___) ___-____" at bounding box center [649, 105] width 950 height 37
type input "[PHONE_NUMBER]"
click at [1089, 351] on input "Next" at bounding box center [1056, 345] width 165 height 47
click at [1065, 342] on input "Next" at bounding box center [1056, 345] width 165 height 47
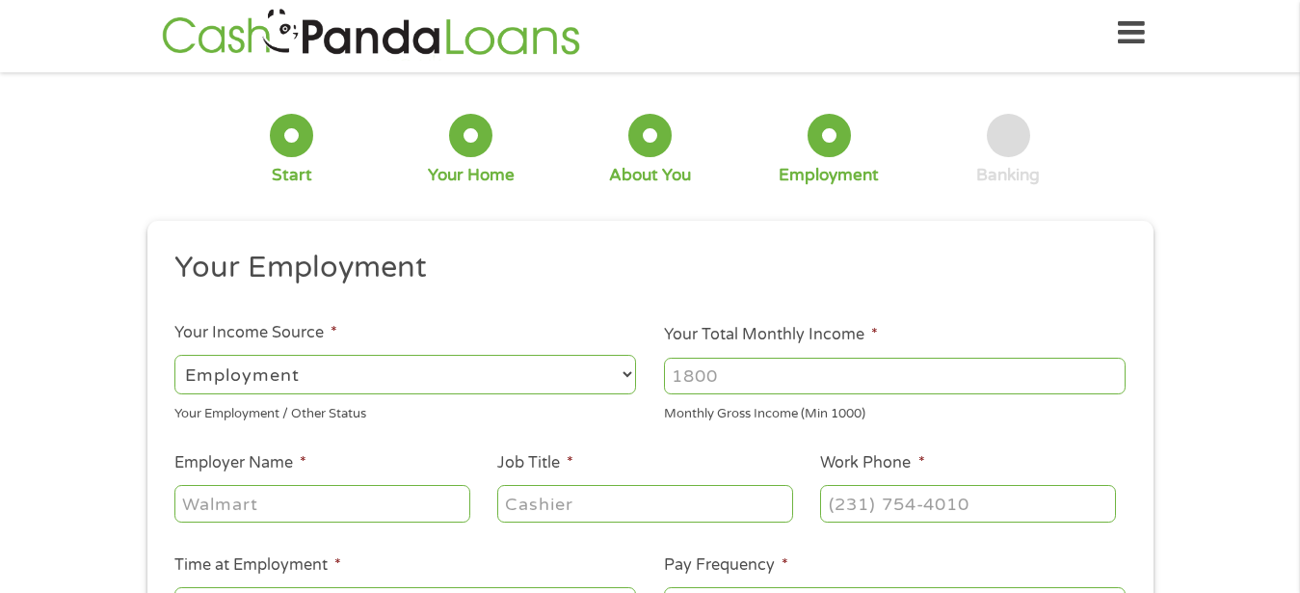
scroll to position [0, 0]
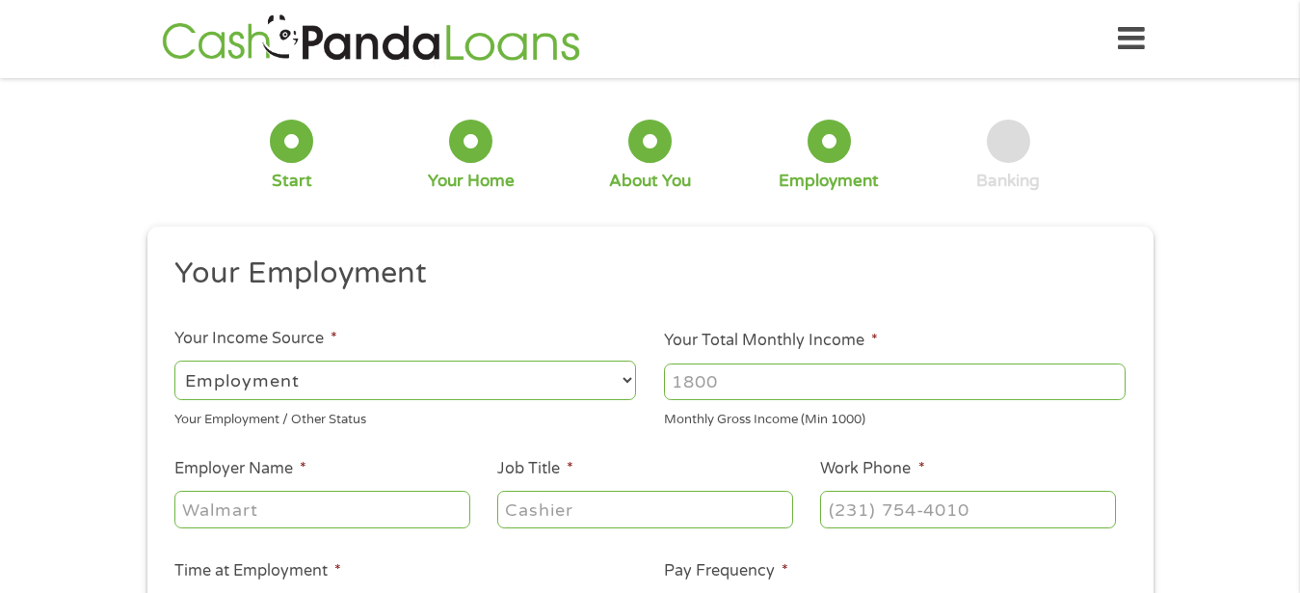
click at [174, 360] on select "--- Choose one --- Employment [DEMOGRAPHIC_DATA] Benefits" at bounding box center [405, 380] width 462 height 40
select select "benefits"
click option "Benefits" at bounding box center [0, 0] width 0 height 0
type input "Other"
type input "[PHONE_NUMBER]"
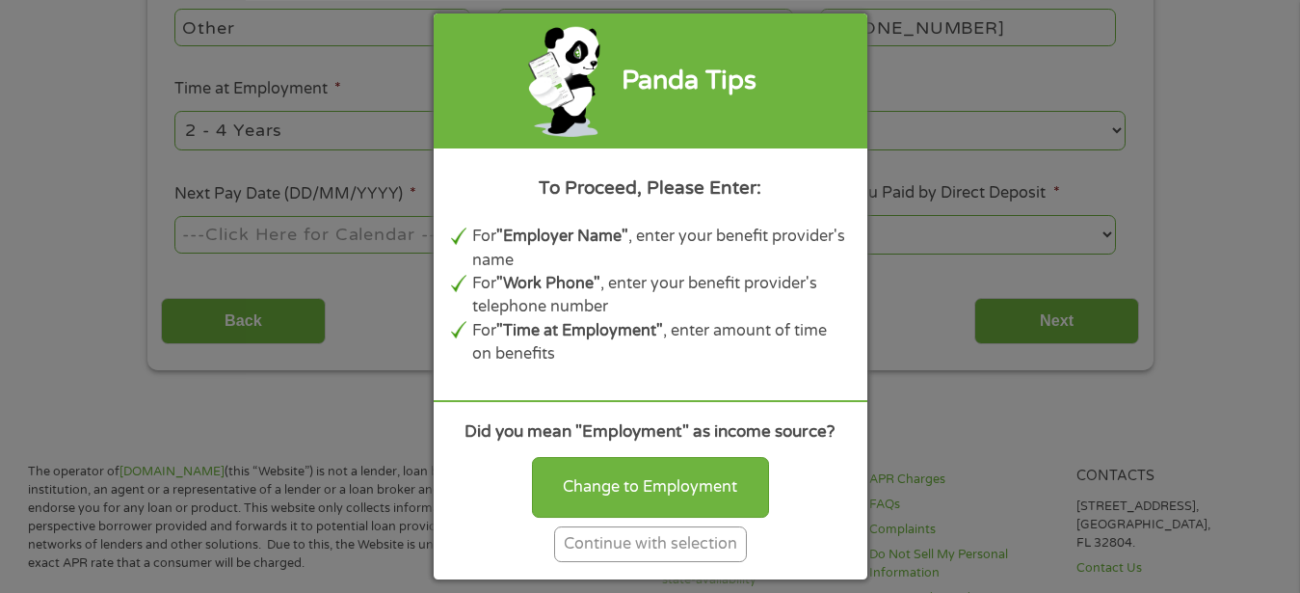
scroll to position [560, 0]
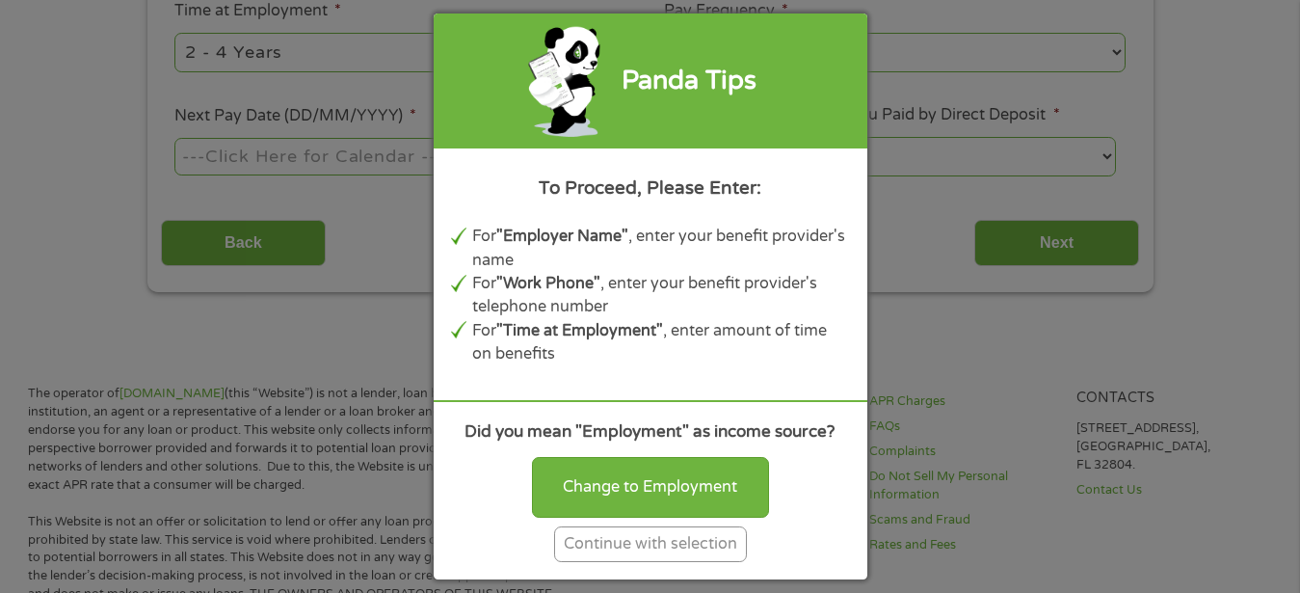
click at [789, 555] on div "Change to Employment Continue with selection" at bounding box center [650, 504] width 399 height 113
click at [820, 138] on div "Panda Tips" at bounding box center [651, 80] width 434 height 134
click at [1219, 95] on div "Panda Tips To Proceed, Please Enter: For "Employer Name" , enter your benefit p…" at bounding box center [650, 296] width 1300 height 593
click at [220, 242] on div "Panda Tips To Proceed, Please Enter: For "Employer Name" , enter your benefit p…" at bounding box center [650, 296] width 1300 height 593
click at [210, 242] on div "Panda Tips To Proceed, Please Enter: For "Employer Name" , enter your benefit p…" at bounding box center [650, 296] width 1300 height 593
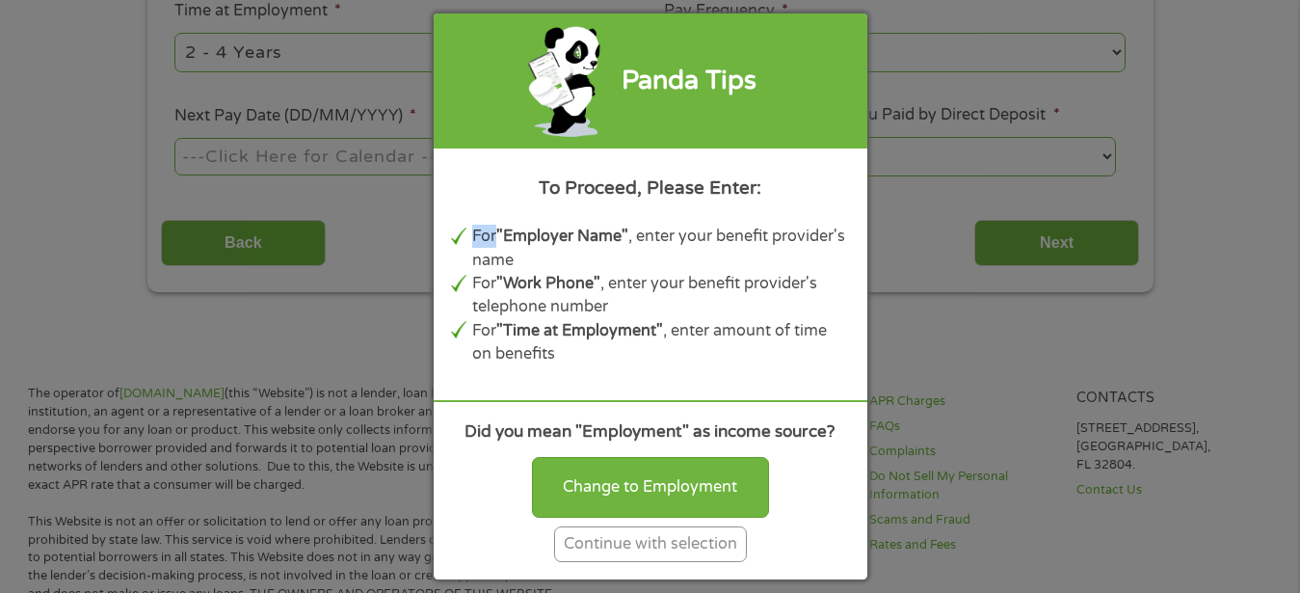
click at [210, 242] on div "Panda Tips To Proceed, Please Enter: For "Employer Name" , enter your benefit p…" at bounding box center [650, 296] width 1300 height 593
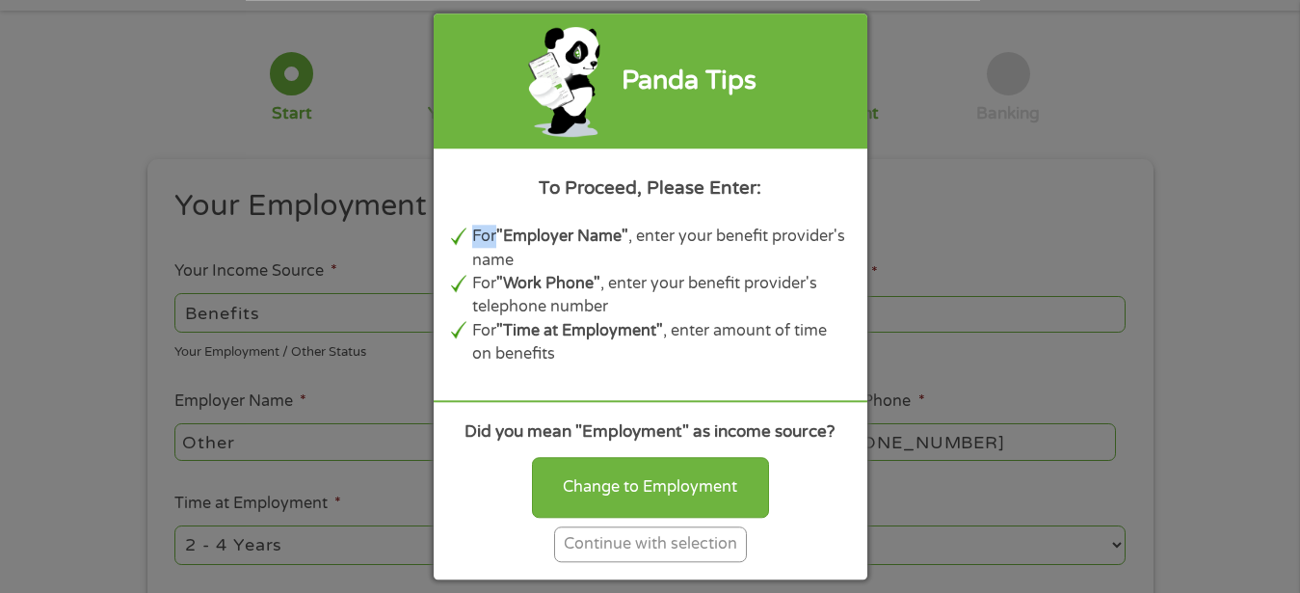
scroll to position [0, 0]
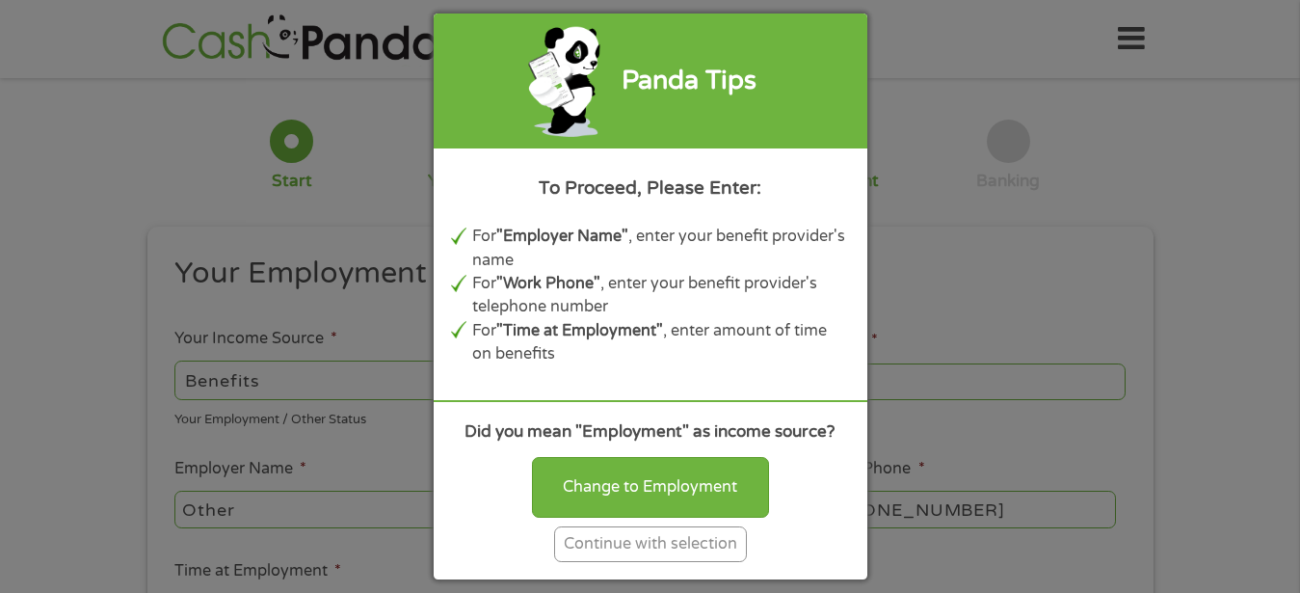
click at [1002, 278] on div "Panda Tips To Proceed, Please Enter: For "Employer Name" , enter your benefit p…" at bounding box center [650, 296] width 1300 height 593
click at [626, 542] on div "Continue with selection" at bounding box center [650, 544] width 193 height 36
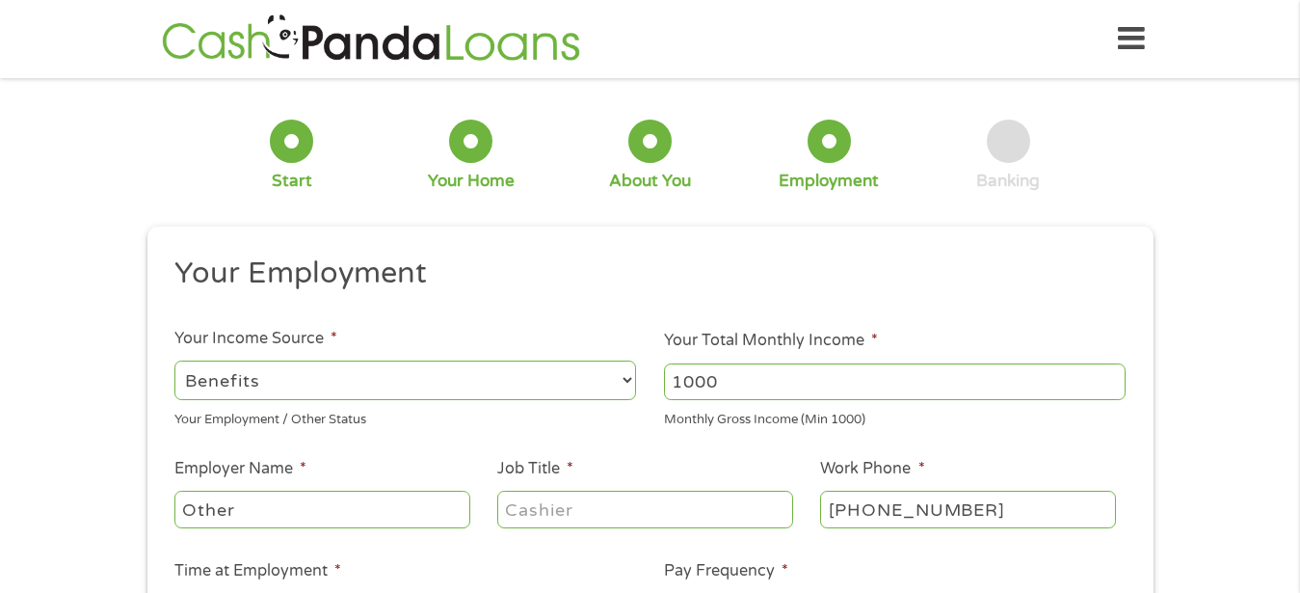
click at [1110, 381] on input "1000" at bounding box center [895, 381] width 462 height 37
click at [1109, 387] on input "1000" at bounding box center [895, 381] width 462 height 37
click at [1107, 383] on input "1000" at bounding box center [895, 381] width 462 height 37
click at [743, 385] on input "1000" at bounding box center [895, 381] width 462 height 37
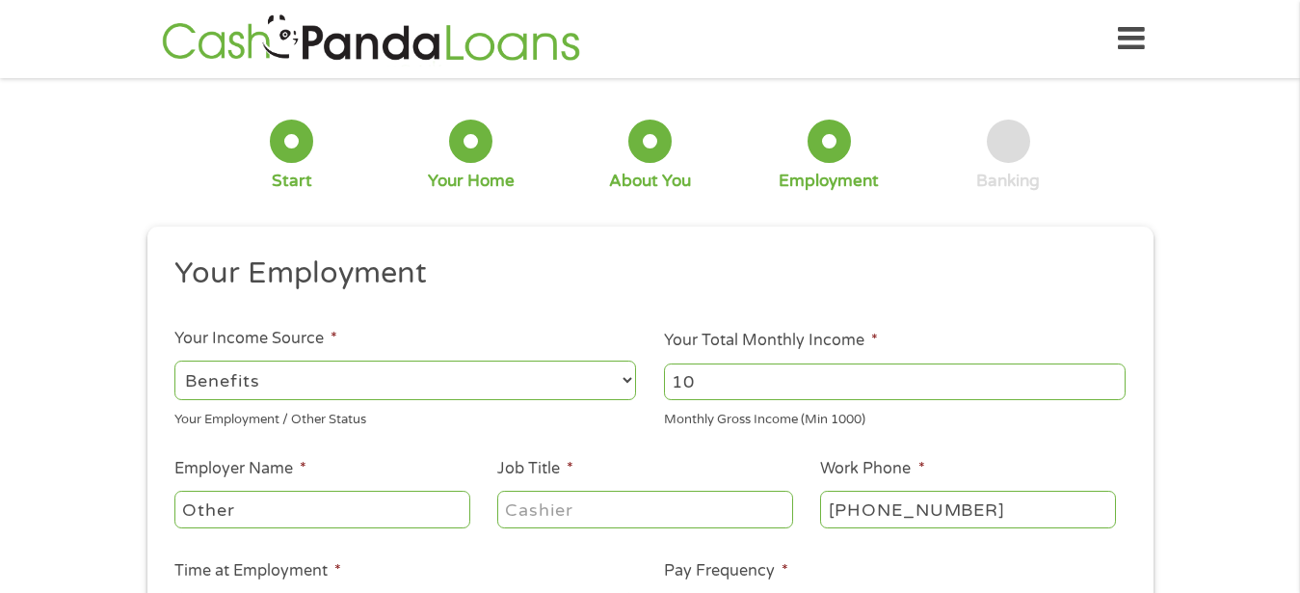
type input "1"
type input "1324"
click at [685, 381] on input "1324" at bounding box center [895, 381] width 462 height 37
click at [425, 512] on input "Other" at bounding box center [321, 508] width 295 height 37
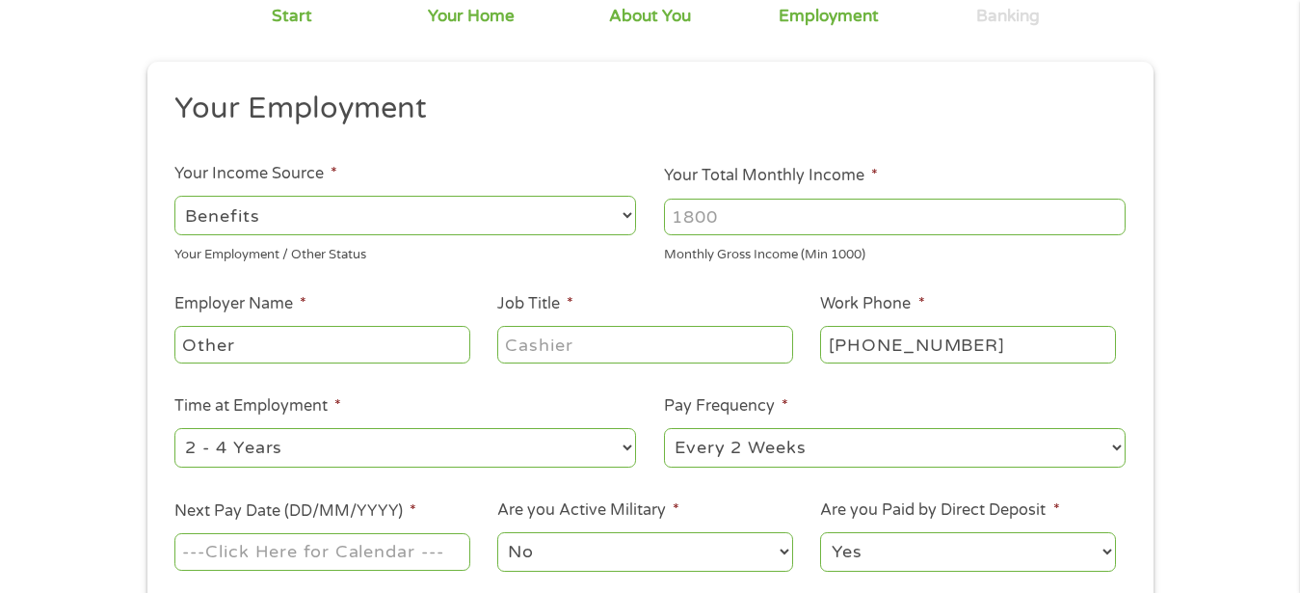
scroll to position [197, 0]
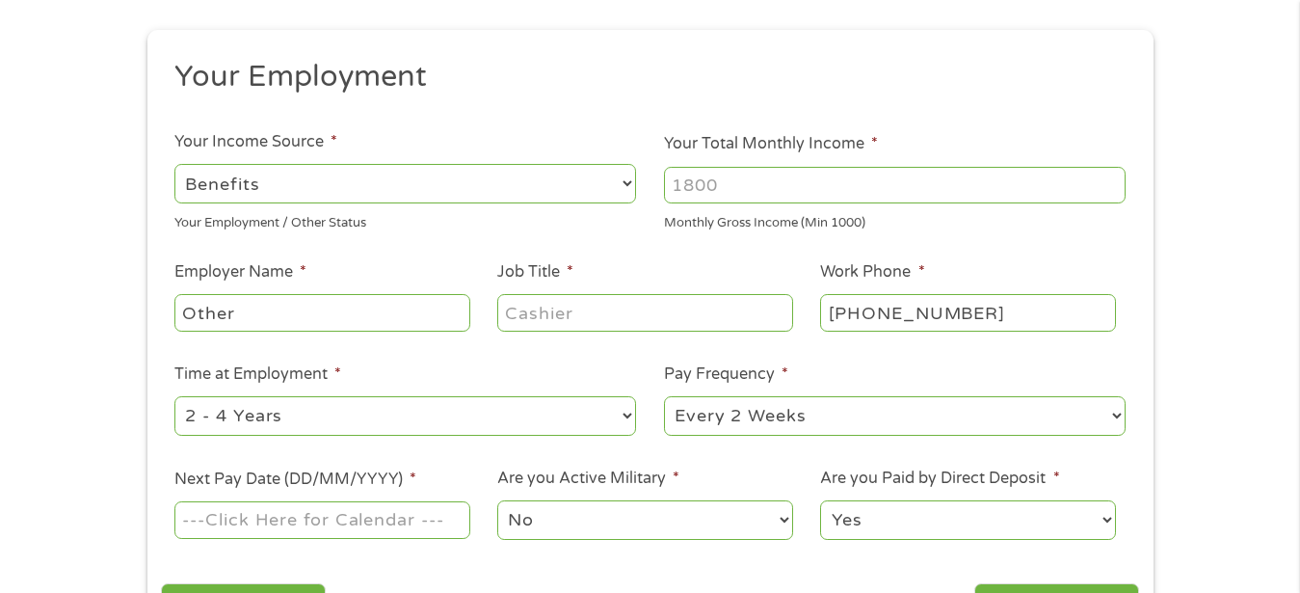
click at [174, 396] on select "--- Choose one --- 1 Year or less 1 - 2 Years 2 - 4 Years Over 4 Years" at bounding box center [405, 416] width 462 height 40
select select "60months"
click option "Over 4 Years" at bounding box center [0, 0] width 0 height 0
click at [664, 396] on select "--- Choose one --- Every 2 Weeks Every Week Monthly Semi-Monthly" at bounding box center [895, 416] width 462 height 40
select select "monthly"
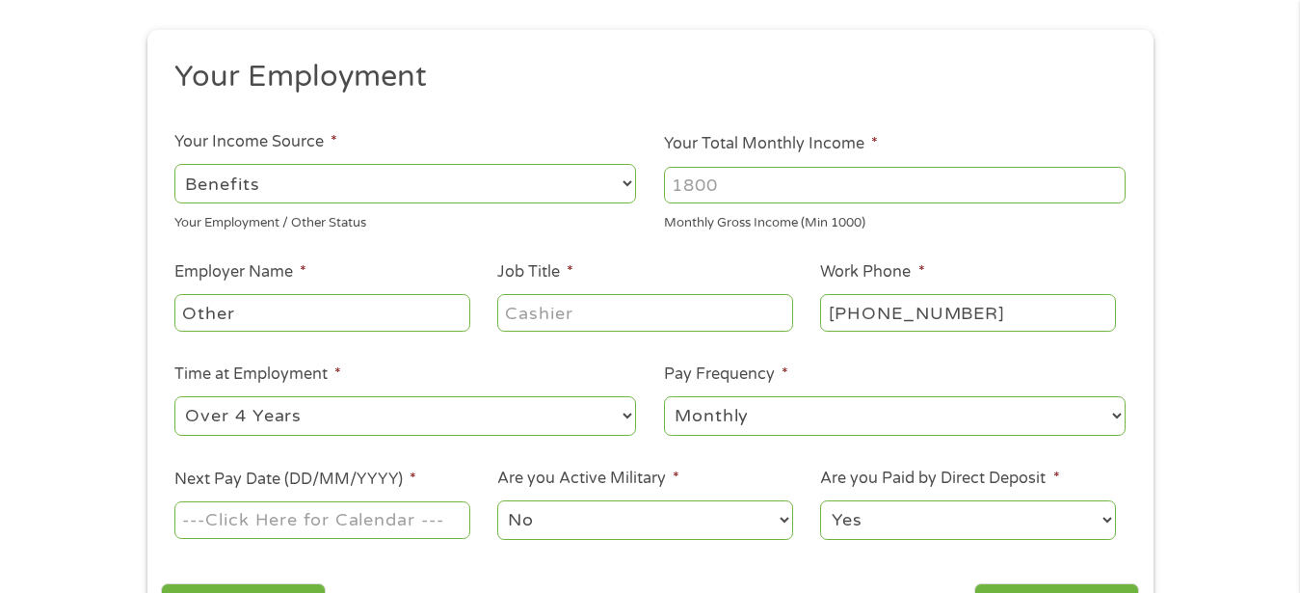
click option "Monthly" at bounding box center [0, 0] width 0 height 0
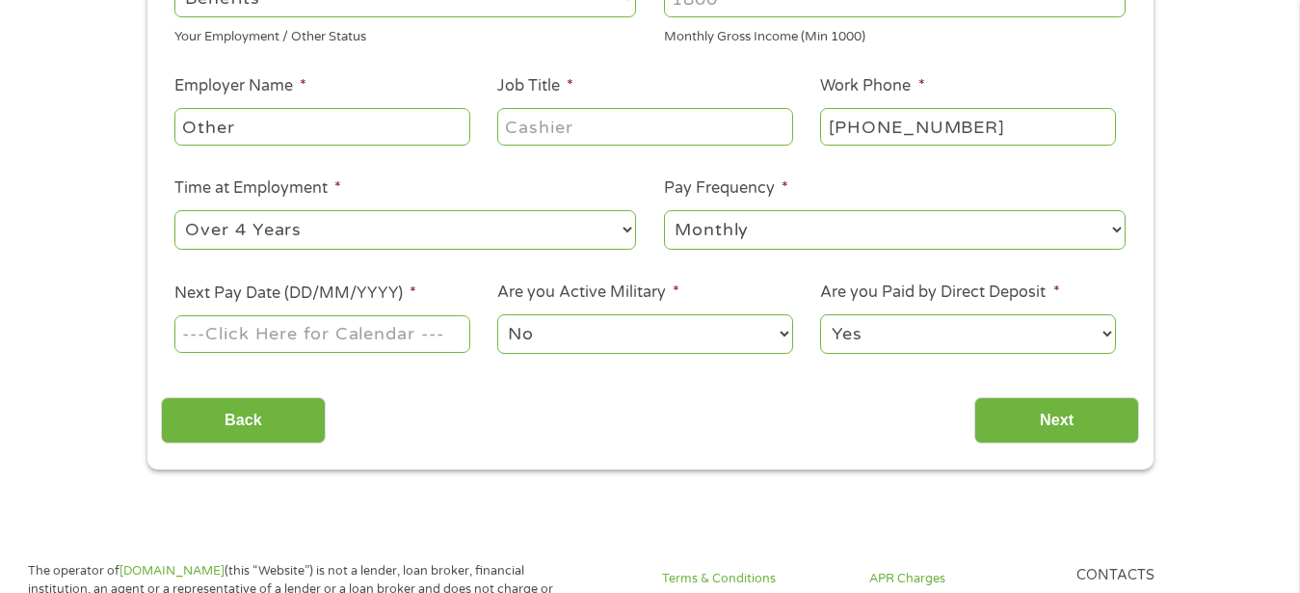
scroll to position [393, 0]
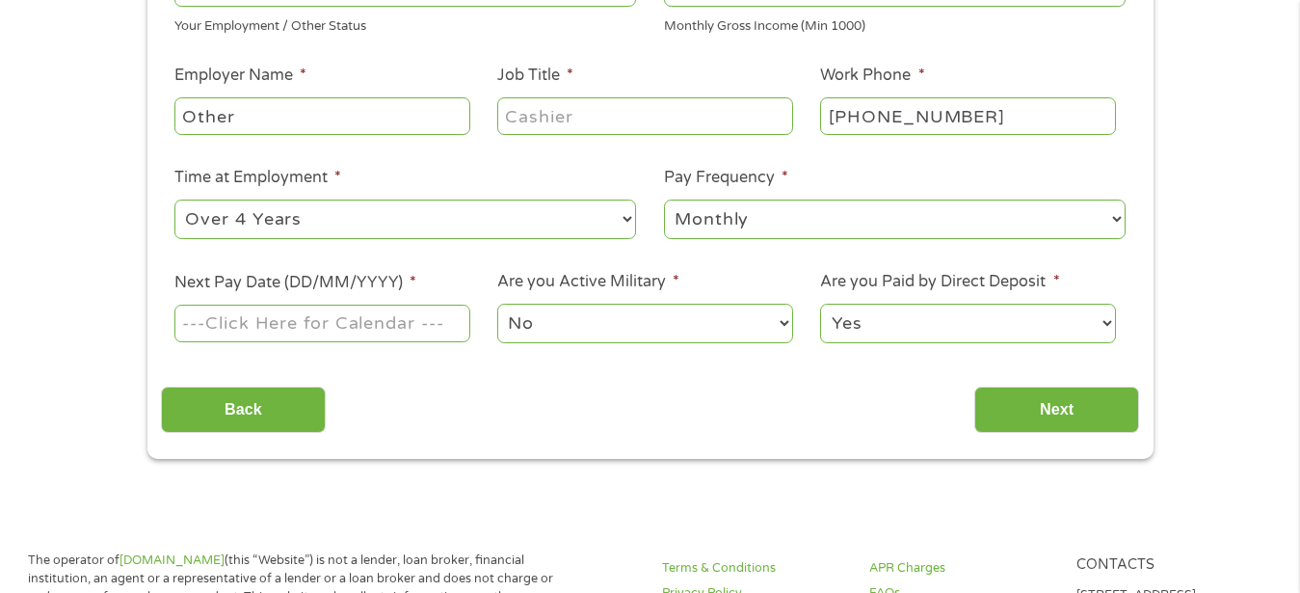
click at [439, 332] on input "Next Pay Date (DD/MM/YYYY) *" at bounding box center [321, 322] width 295 height 37
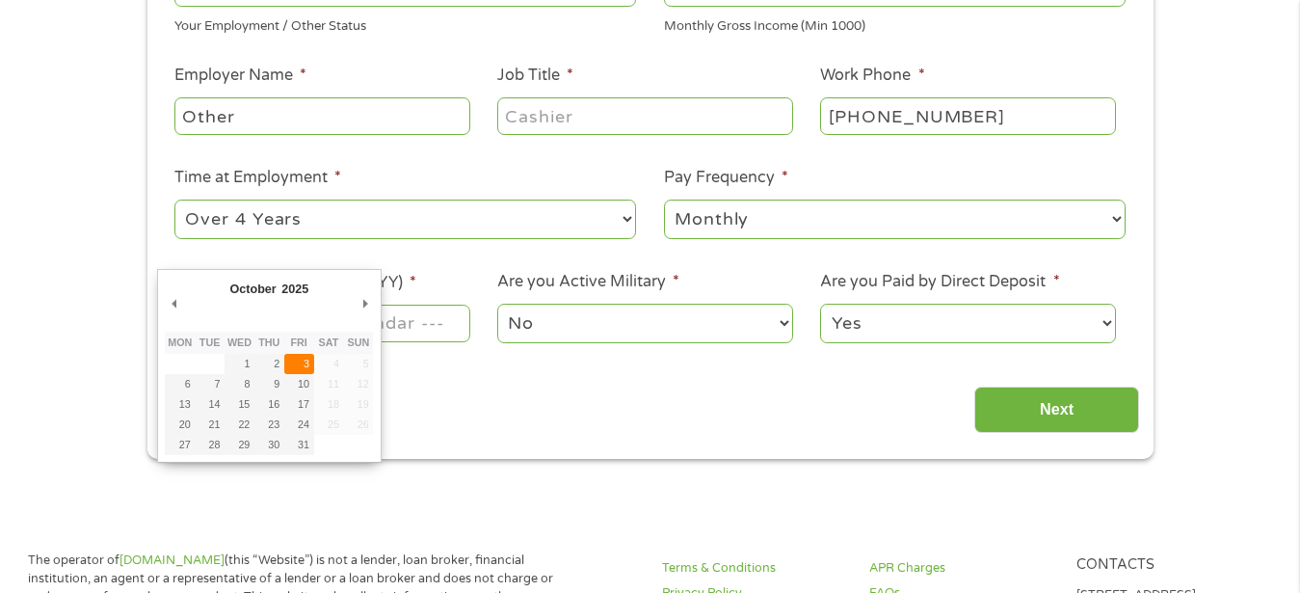
type input "[DATE]"
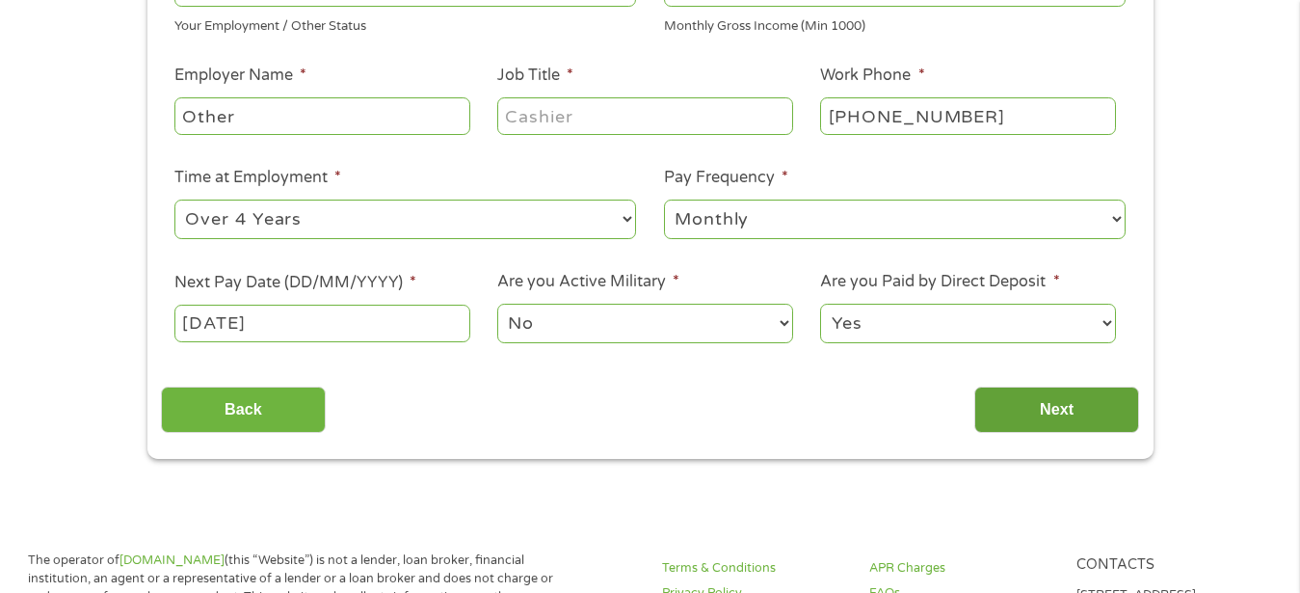
click at [1055, 406] on input "Next" at bounding box center [1056, 409] width 165 height 47
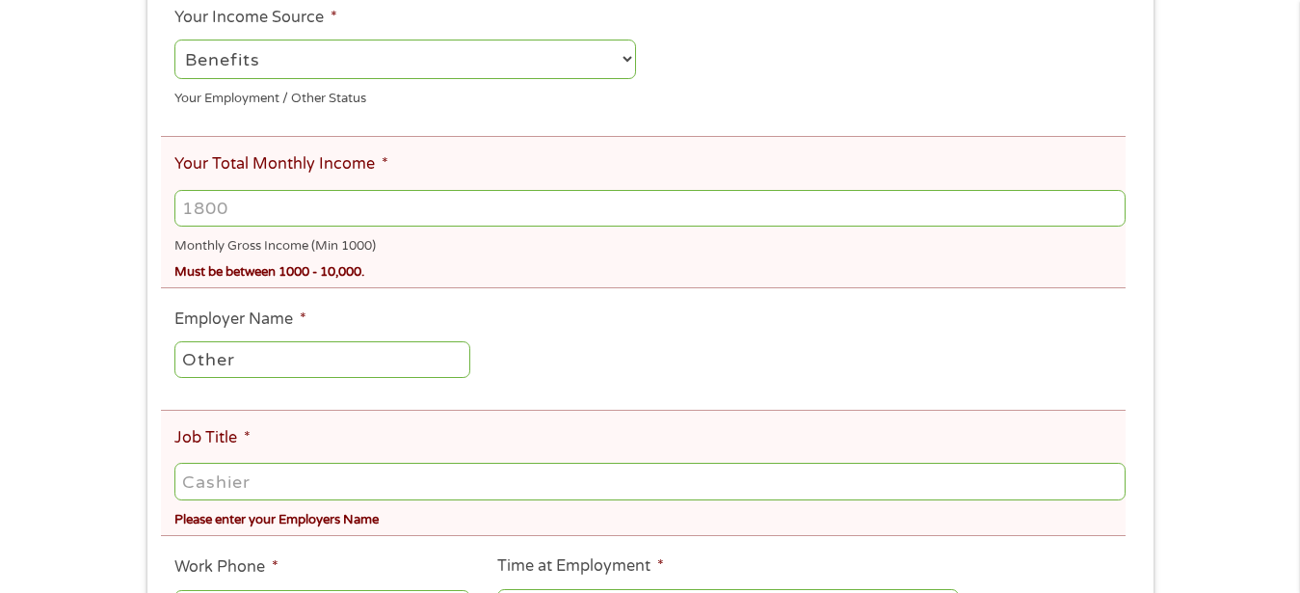
scroll to position [0, 0]
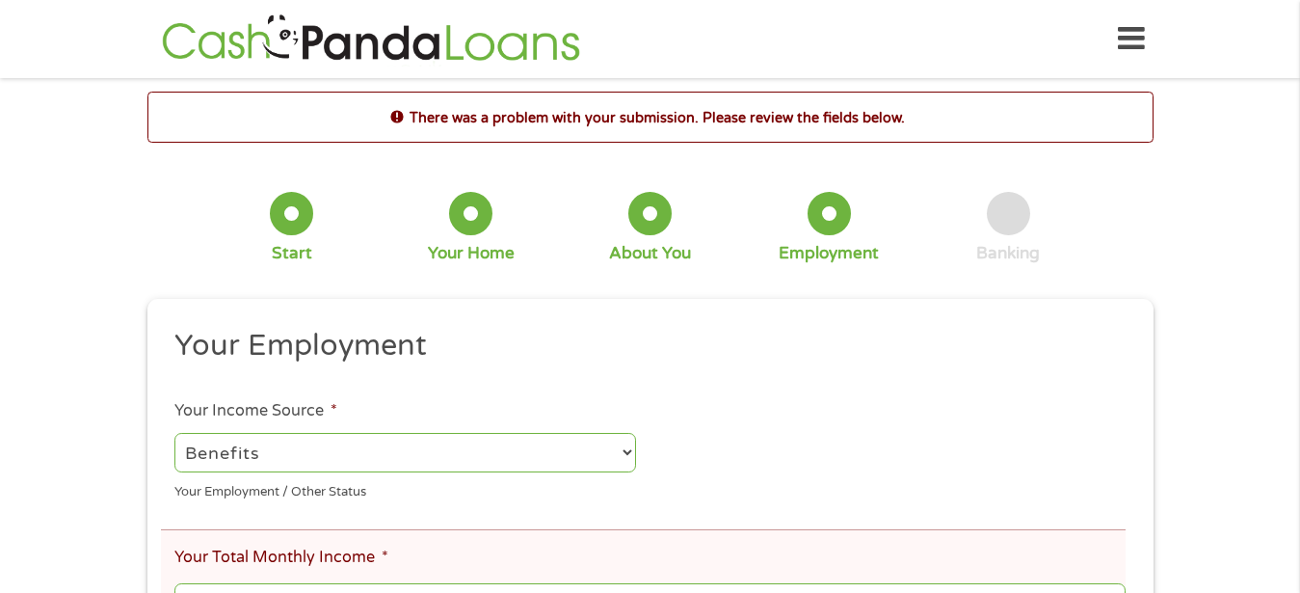
click at [174, 433] on select "--- Choose one --- Employment [DEMOGRAPHIC_DATA] Benefits" at bounding box center [405, 453] width 462 height 40
click option "Benefits" at bounding box center [0, 0] width 0 height 0
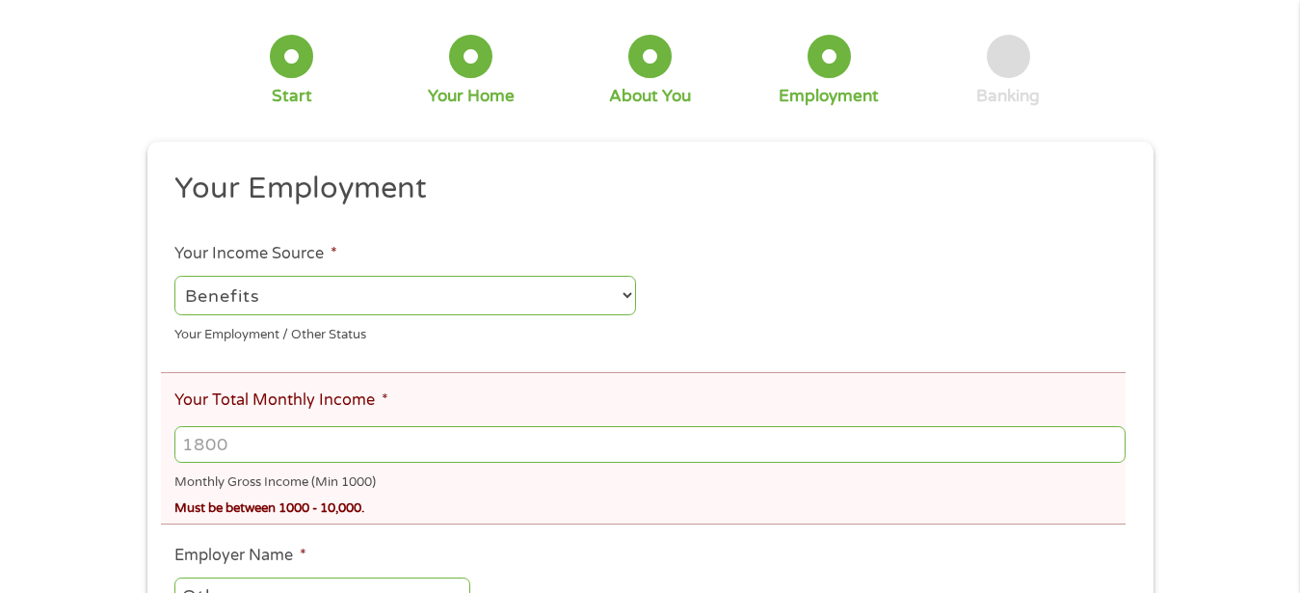
scroll to position [197, 0]
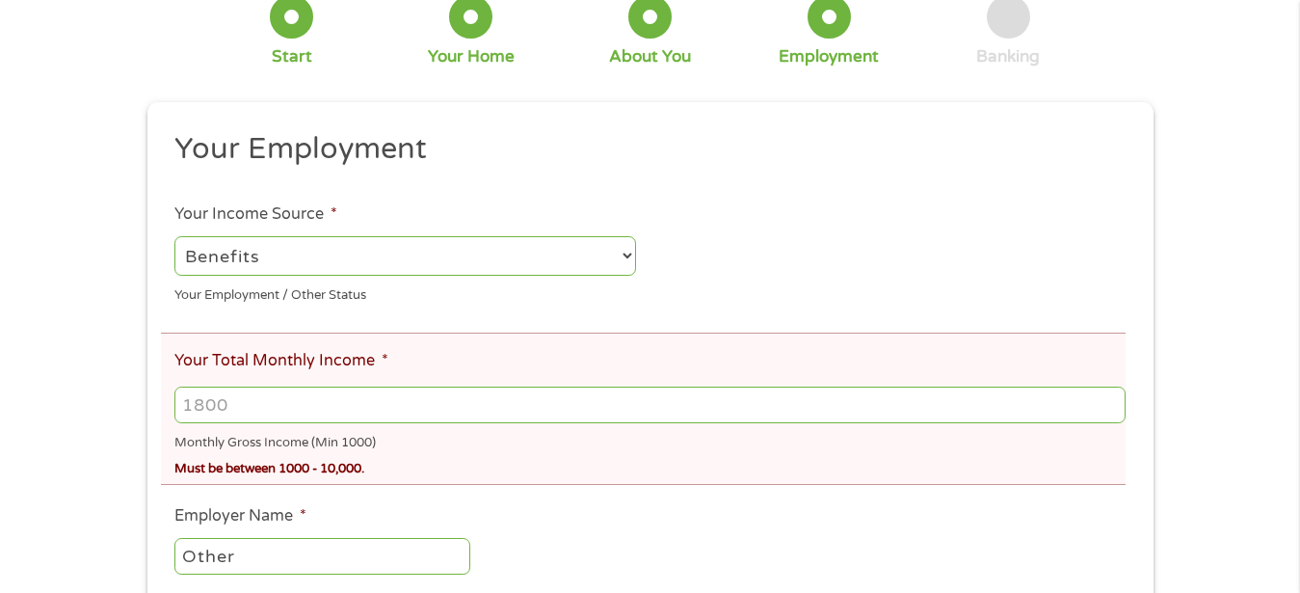
click at [251, 407] on input "Your Total Monthly Income *" at bounding box center [649, 404] width 950 height 37
type input "1324"
click at [194, 403] on input "1324" at bounding box center [649, 404] width 950 height 37
click at [242, 409] on input "Your Total Monthly Income *" at bounding box center [649, 404] width 950 height 37
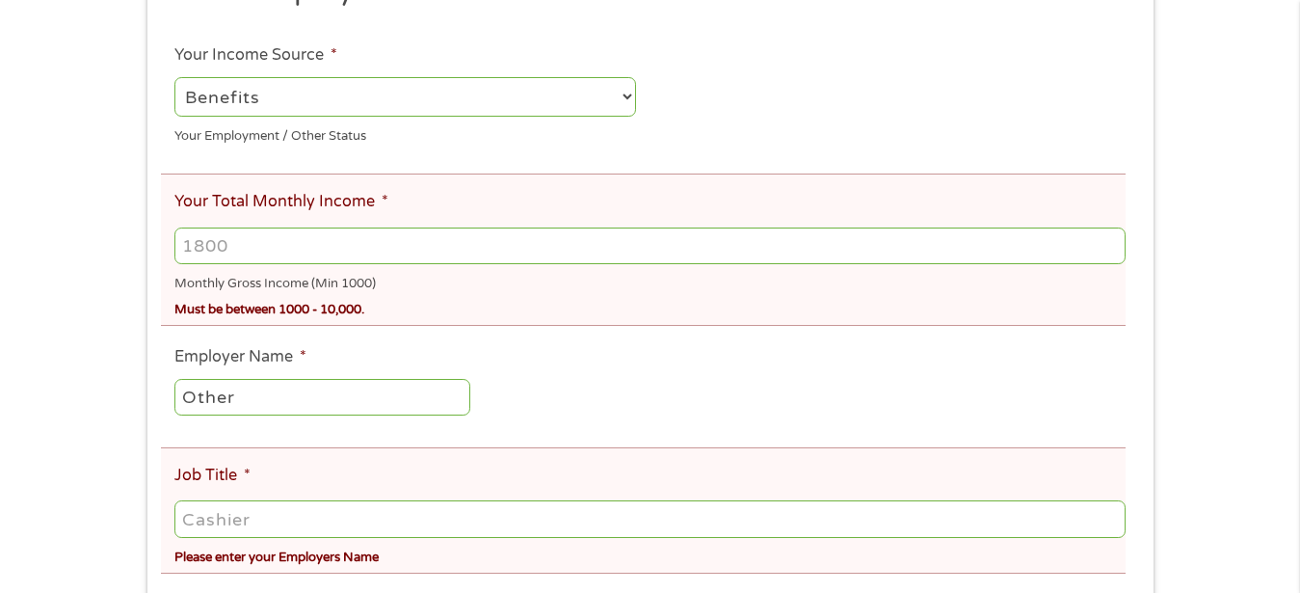
scroll to position [393, 0]
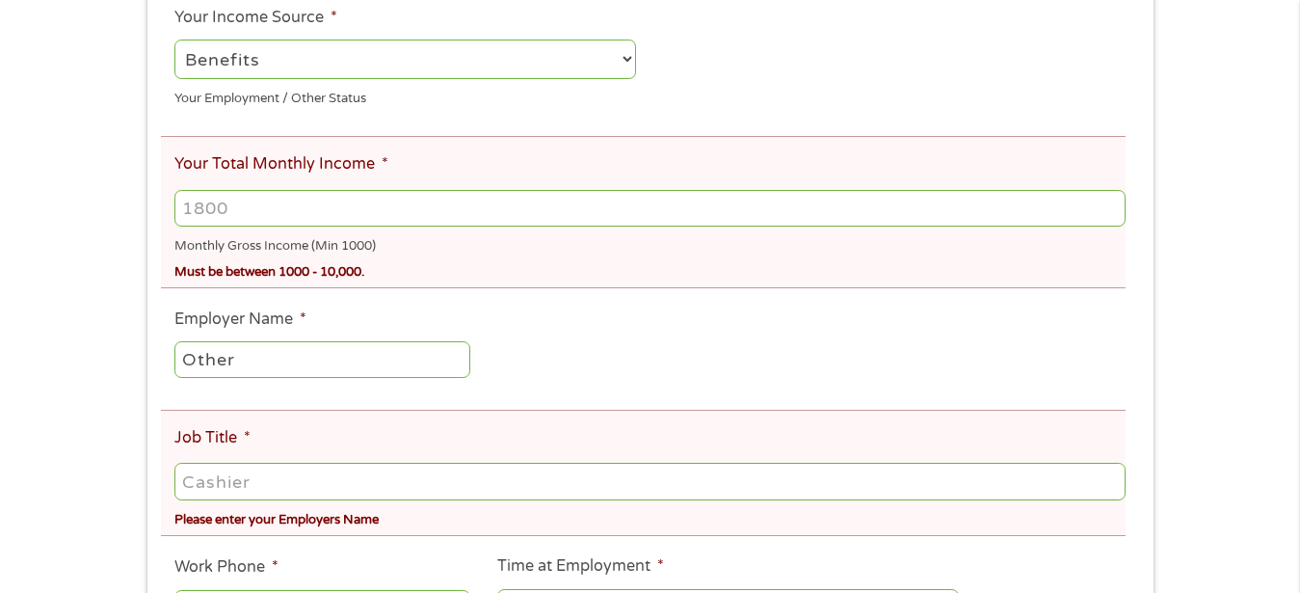
click at [354, 359] on input "Other" at bounding box center [321, 359] width 295 height 37
type input "O"
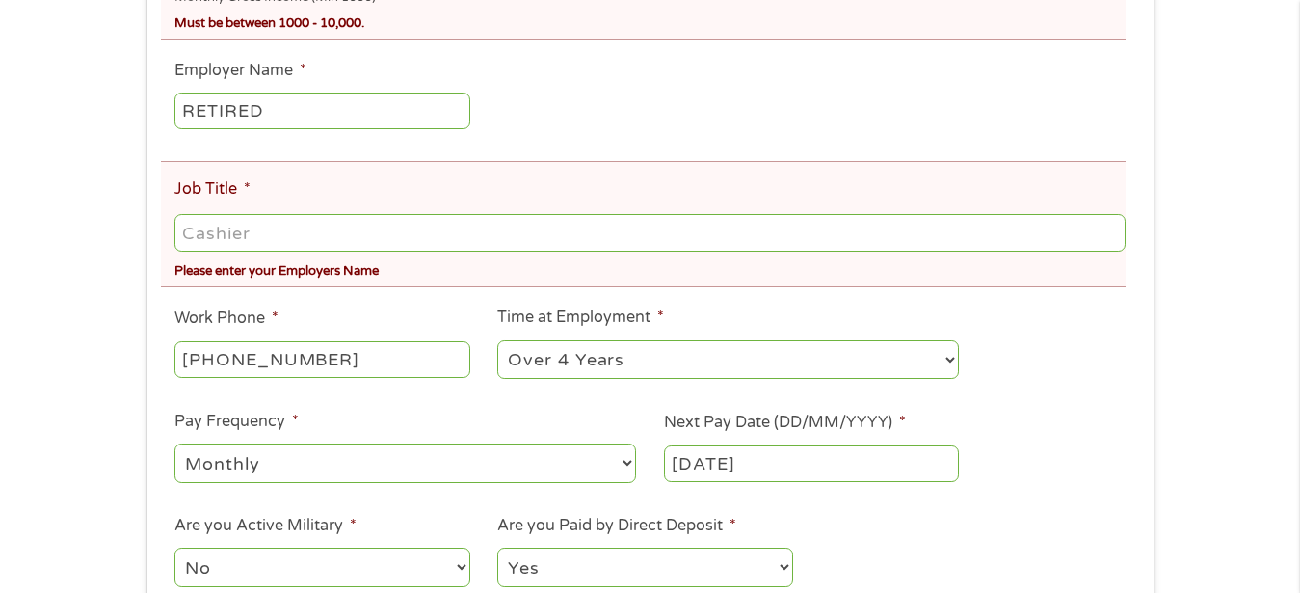
scroll to position [688, 0]
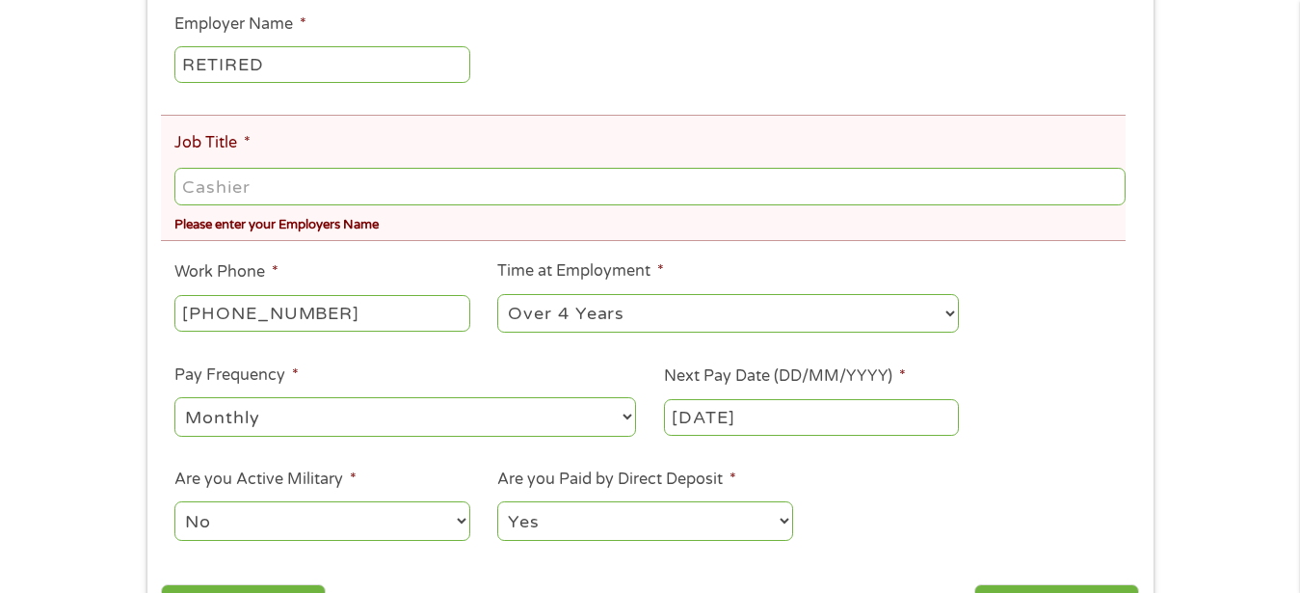
type input "RETIRED"
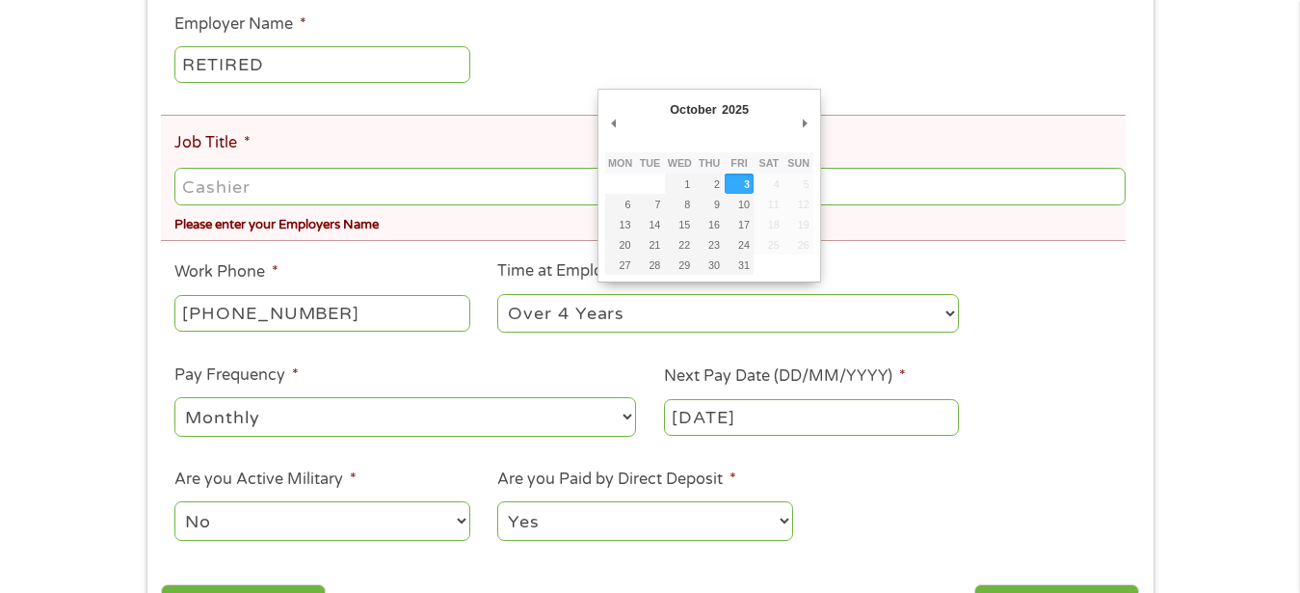
click at [789, 421] on input "[DATE]" at bounding box center [811, 417] width 295 height 37
click at [794, 421] on input "[DATE]" at bounding box center [811, 417] width 295 height 37
click at [790, 374] on label "Next Pay Date (DD/MM/YYYY) *" at bounding box center [785, 376] width 242 height 20
click at [790, 399] on input "[DATE]" at bounding box center [811, 417] width 295 height 37
click at [788, 420] on input "[DATE]" at bounding box center [811, 417] width 295 height 37
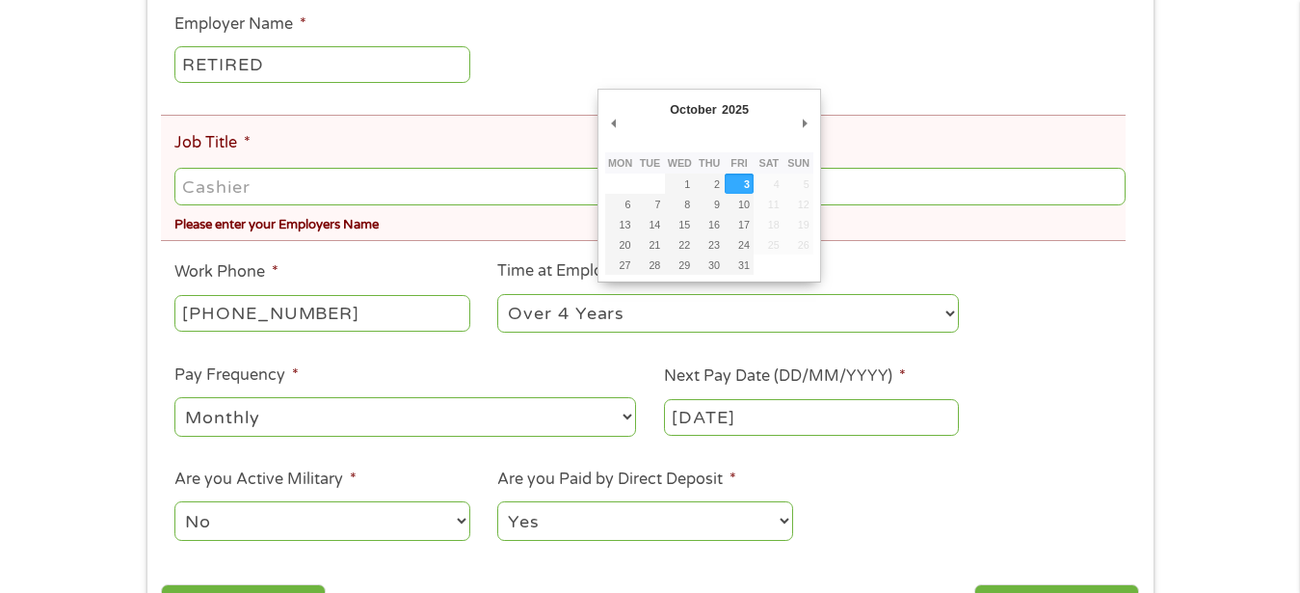
click at [698, 414] on input "[DATE]" at bounding box center [811, 417] width 295 height 37
click at [794, 422] on input "[DATE]" at bounding box center [811, 417] width 295 height 37
click at [668, 101] on select "January February March April May June July August September October November De…" at bounding box center [730, 112] width 125 height 22
click option "October" at bounding box center [0, 0] width 0 height 0
click at [792, 422] on input "[DATE]" at bounding box center [811, 417] width 295 height 37
